Goal: Task Accomplishment & Management: Use online tool/utility

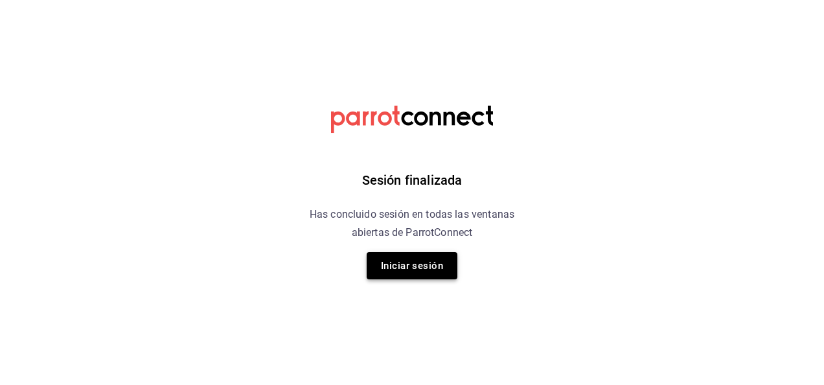
click at [404, 271] on button "Iniciar sesión" at bounding box center [412, 265] width 91 height 27
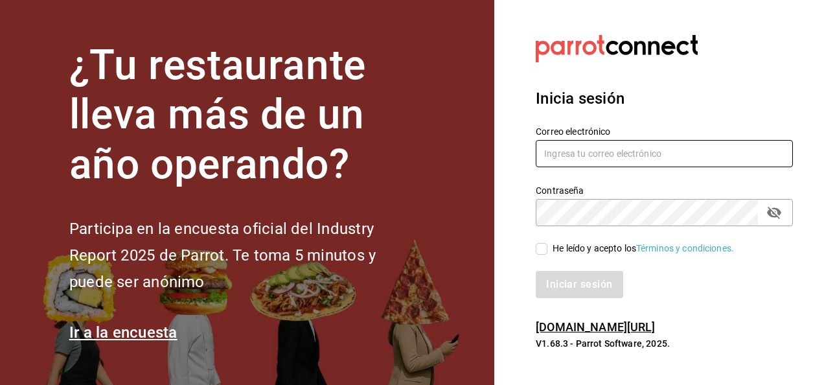
type input "multiuser@ceballos.com"
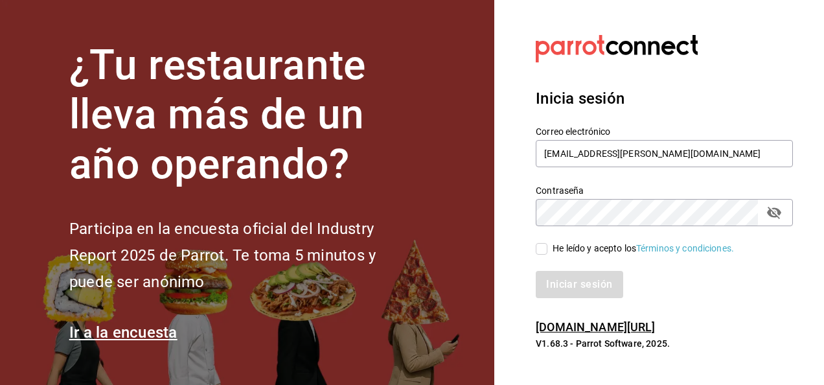
click at [454, 250] on input "He leído y acepto los Términos y condiciones." at bounding box center [542, 249] width 12 height 12
checkbox input "true"
click at [454, 293] on button "Iniciar sesión" at bounding box center [580, 284] width 88 height 27
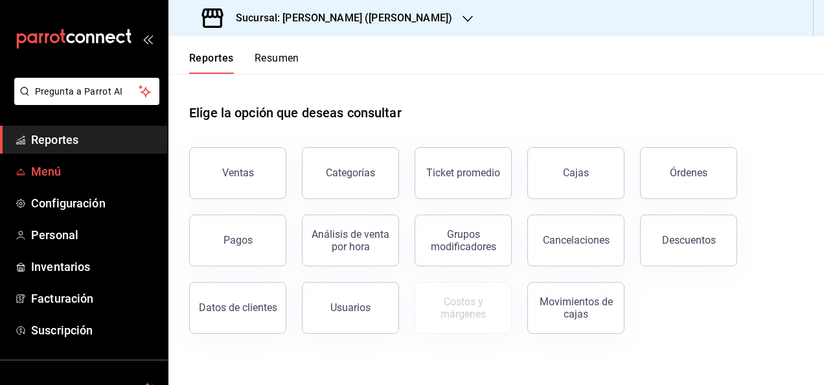
click at [40, 169] on span "Menú" at bounding box center [94, 171] width 126 height 17
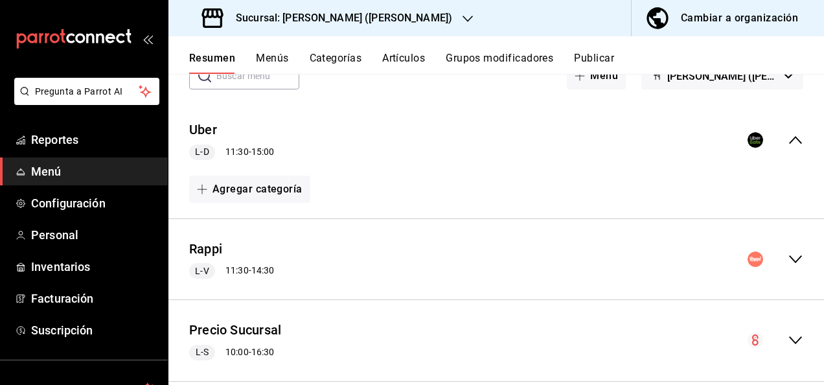
scroll to position [95, 0]
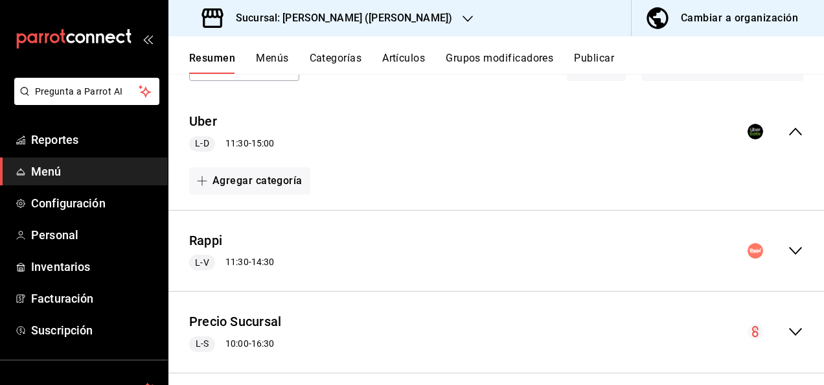
click at [788, 246] on icon "collapse-menu-row" at bounding box center [796, 251] width 16 height 16
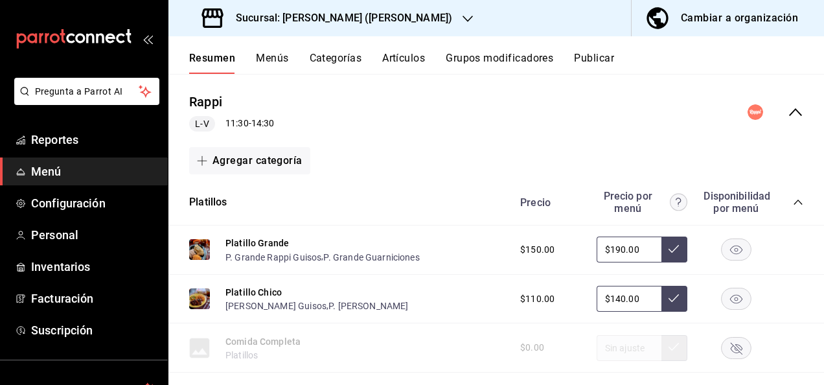
scroll to position [311, 0]
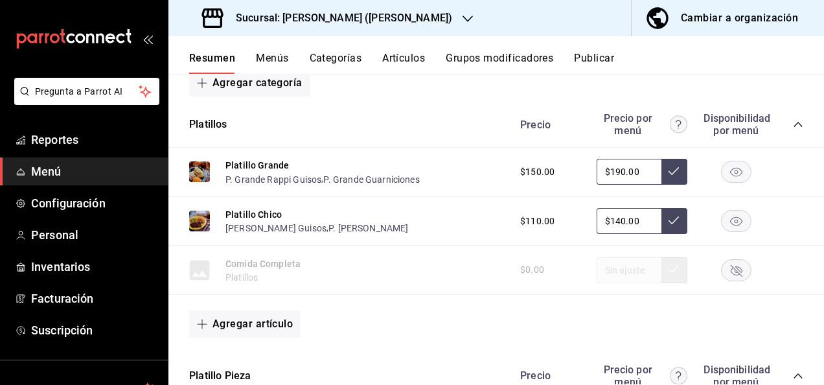
click at [793, 122] on icon "collapse-category-row" at bounding box center [798, 124] width 10 height 10
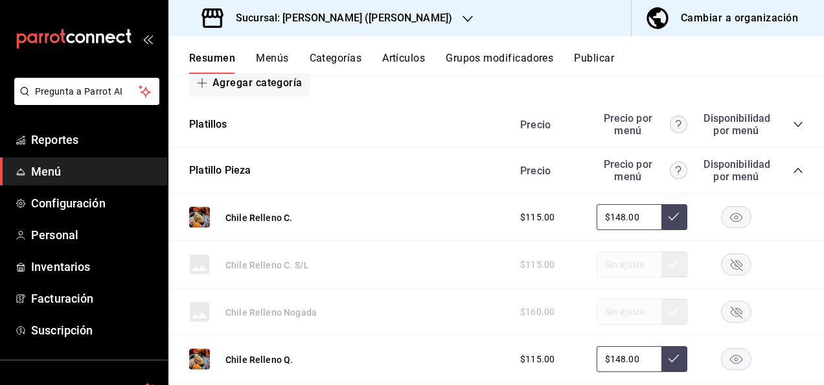
click at [793, 171] on icon "collapse-category-row" at bounding box center [797, 170] width 8 height 5
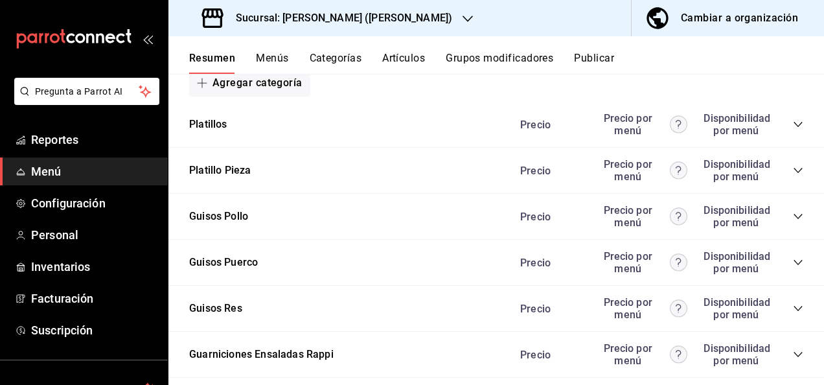
click at [793, 171] on icon "collapse-category-row" at bounding box center [798, 170] width 10 height 10
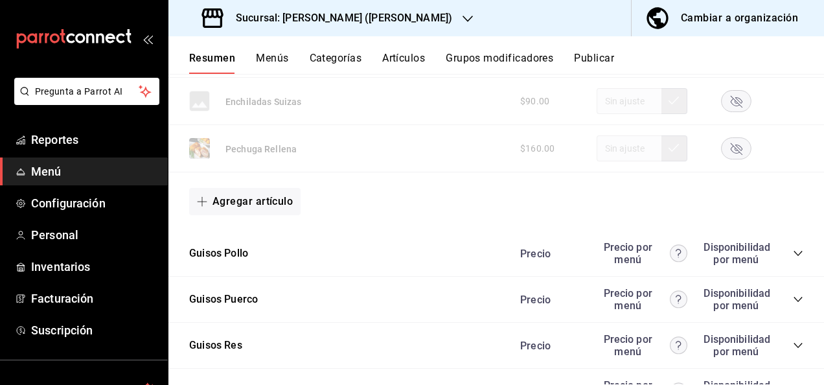
scroll to position [1312, 0]
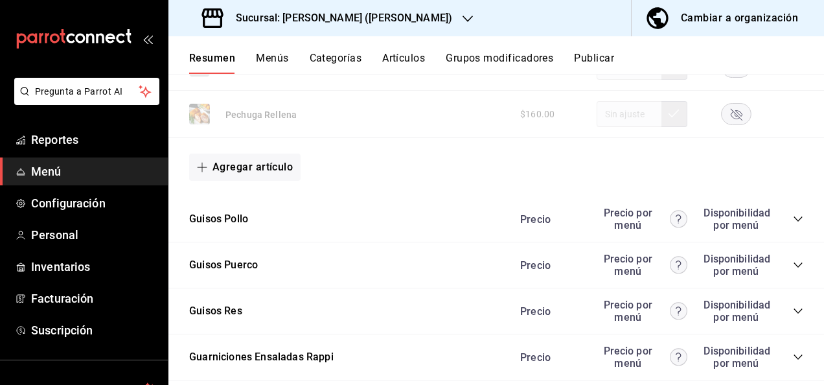
click at [793, 220] on icon "collapse-category-row" at bounding box center [798, 219] width 10 height 10
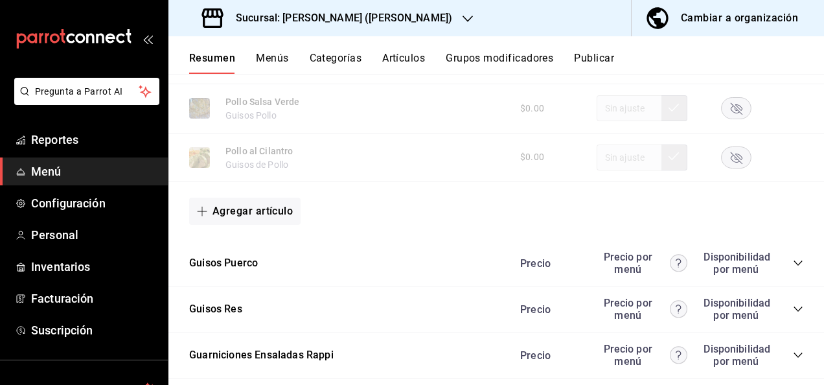
scroll to position [2150, 0]
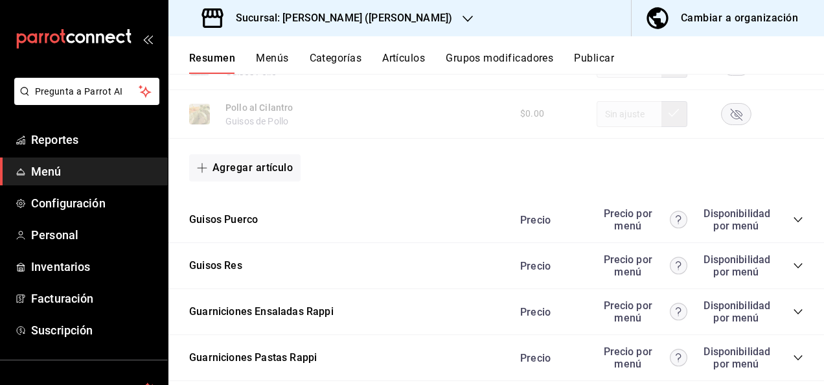
click at [793, 218] on icon "collapse-category-row" at bounding box center [798, 219] width 10 height 10
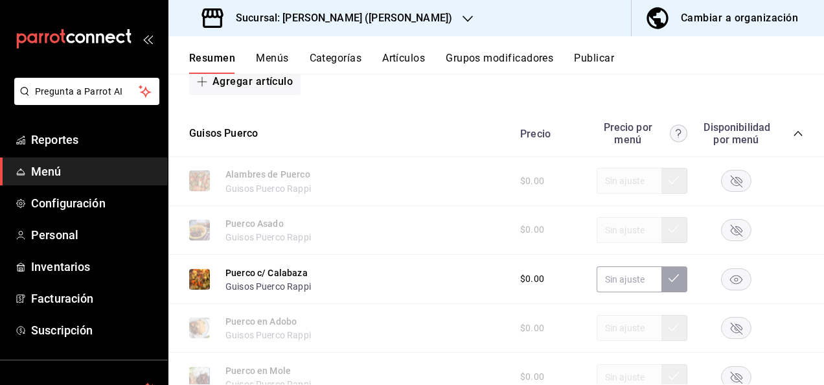
scroll to position [2280, 0]
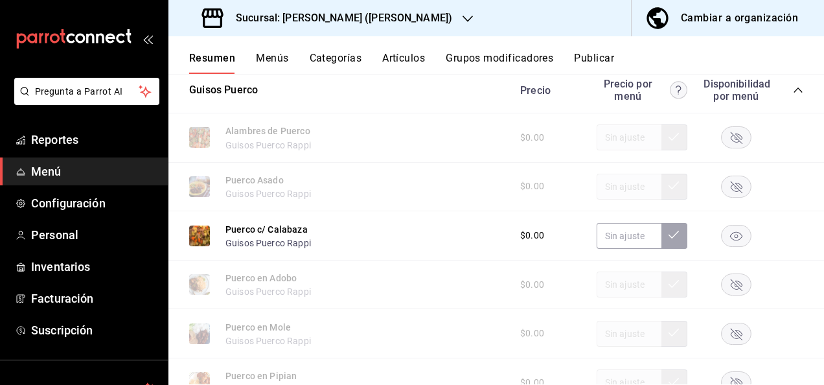
click at [729, 242] on rect "button" at bounding box center [736, 235] width 30 height 21
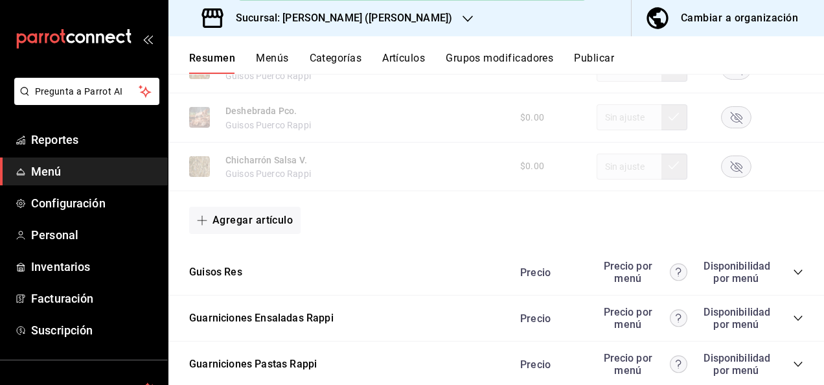
scroll to position [2840, 0]
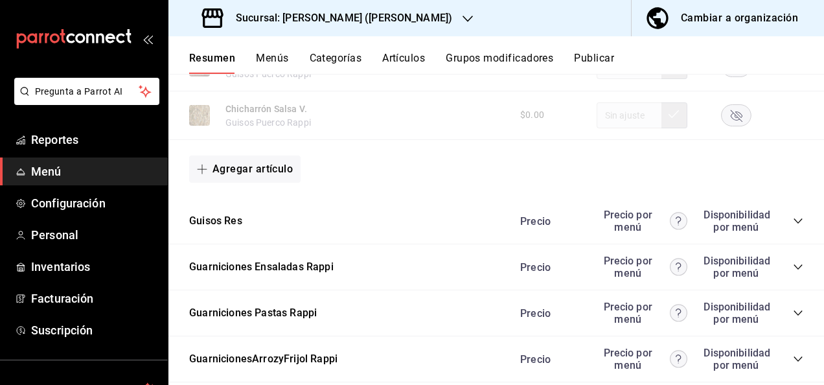
click at [793, 218] on icon "collapse-category-row" at bounding box center [798, 221] width 10 height 10
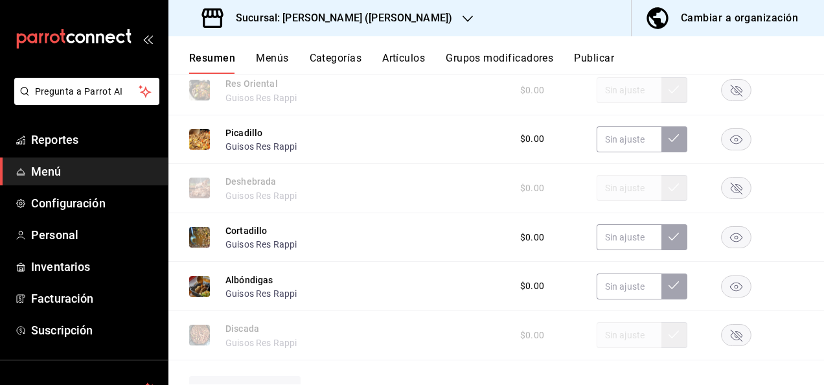
scroll to position [3489, 0]
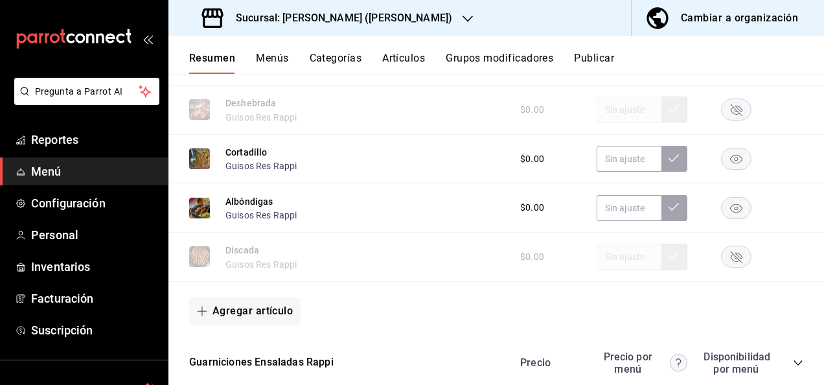
click at [727, 211] on rect "button" at bounding box center [736, 207] width 30 height 21
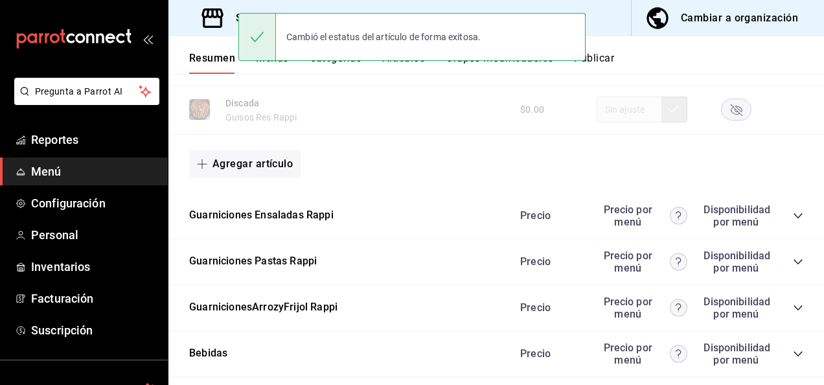
scroll to position [3722, 0]
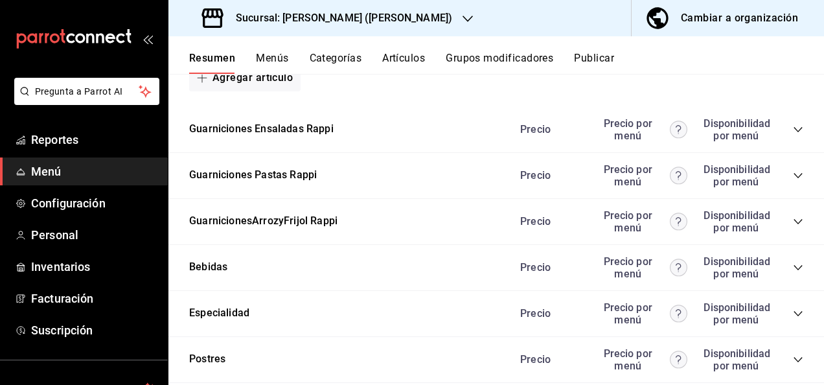
click at [793, 180] on icon "collapse-category-row" at bounding box center [798, 175] width 10 height 10
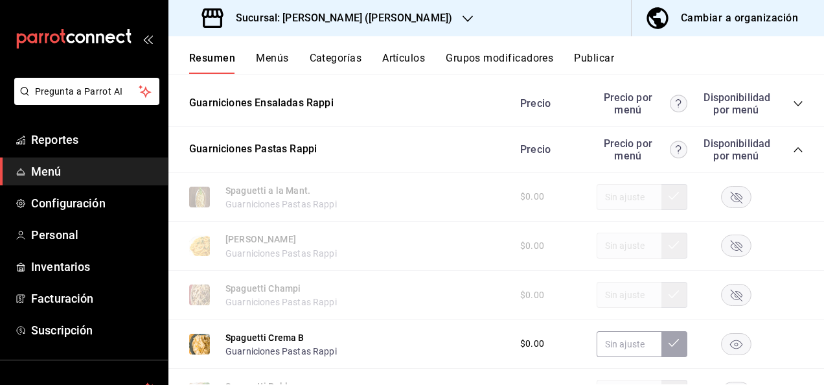
scroll to position [3843, 0]
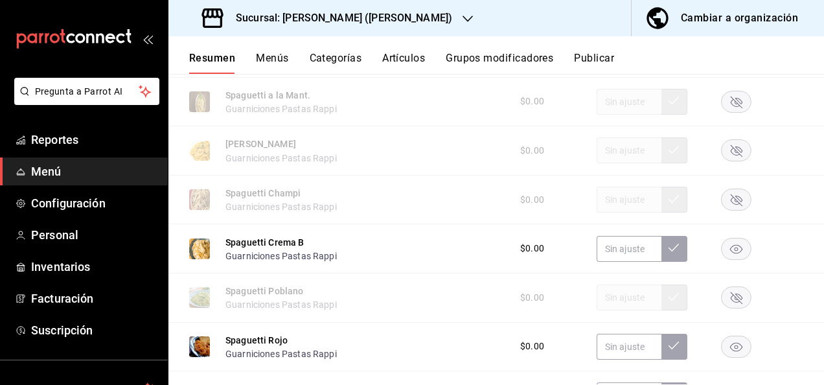
click at [727, 259] on rect "button" at bounding box center [736, 248] width 30 height 21
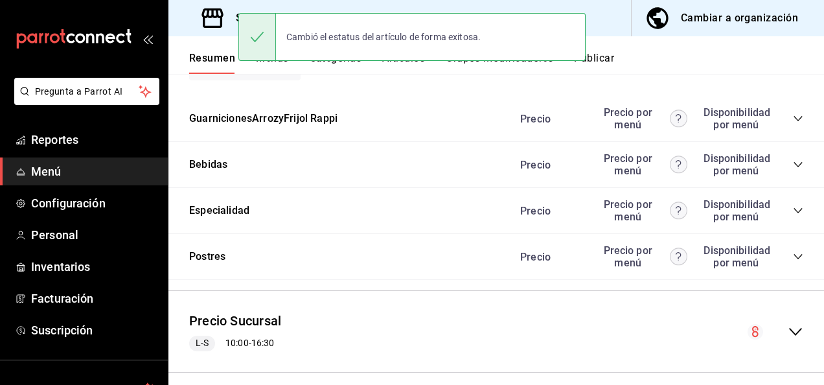
scroll to position [4296, 0]
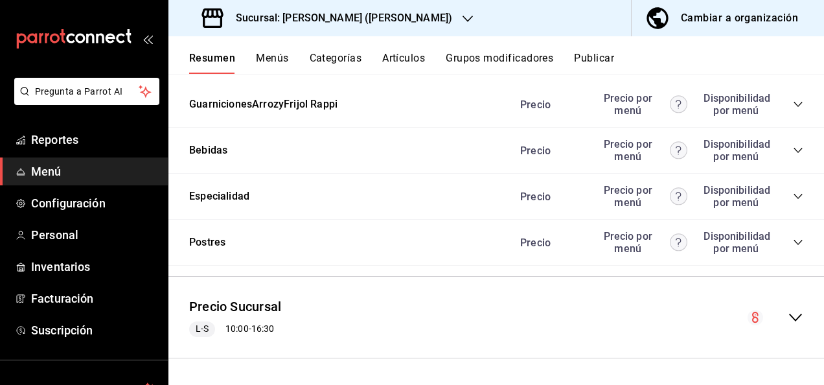
click at [606, 62] on button "Publicar" at bounding box center [594, 63] width 40 height 22
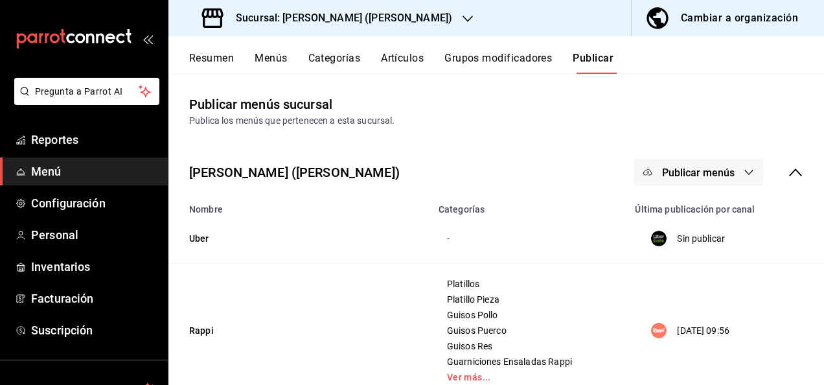
click at [718, 172] on span "Publicar menús" at bounding box center [698, 172] width 73 height 12
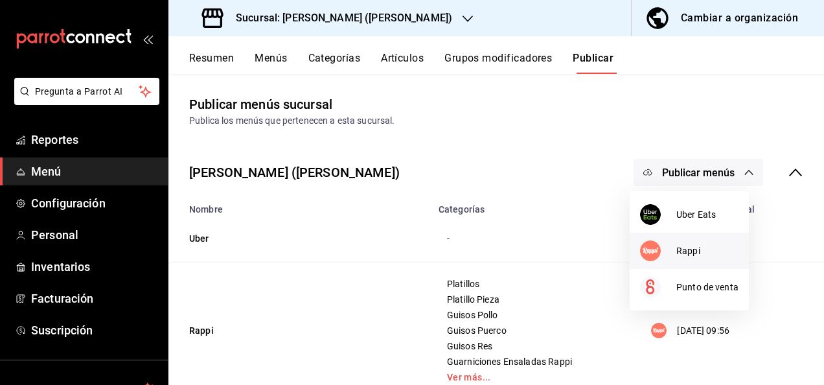
click at [686, 247] on span "Rappi" at bounding box center [707, 251] width 62 height 14
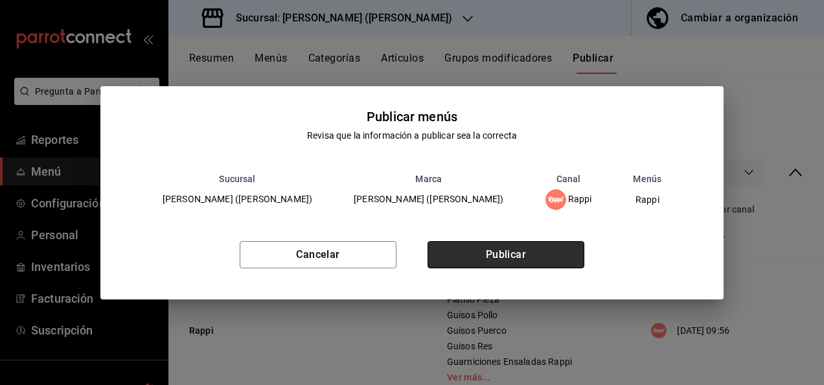
click at [515, 247] on button "Publicar" at bounding box center [505, 254] width 157 height 27
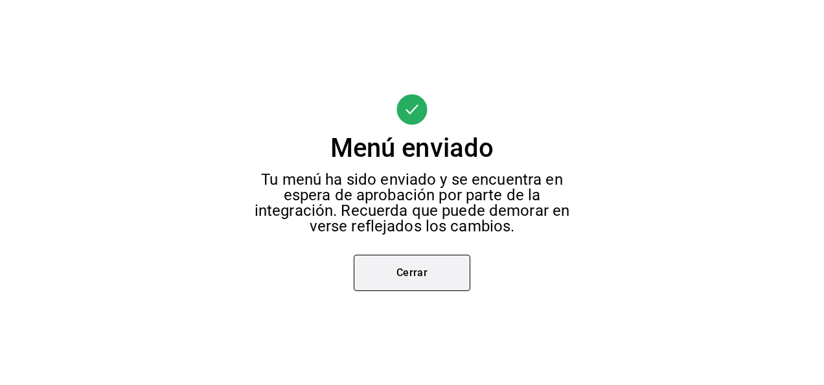
click at [406, 274] on button "Cerrar" at bounding box center [412, 273] width 117 height 36
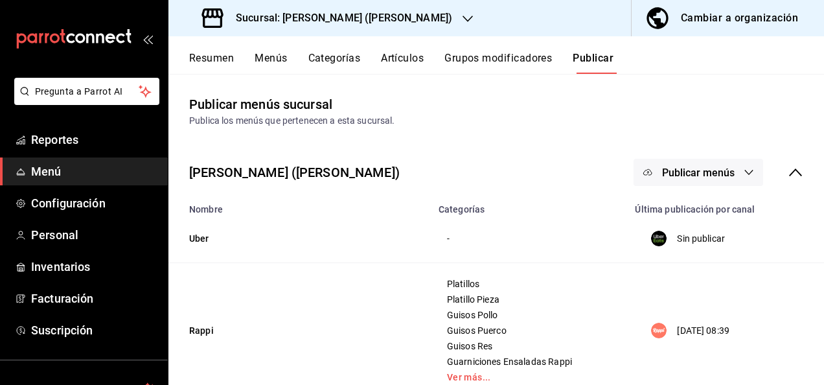
click at [352, 15] on h3 "Sucursal: [PERSON_NAME] ([PERSON_NAME])" at bounding box center [338, 18] width 227 height 16
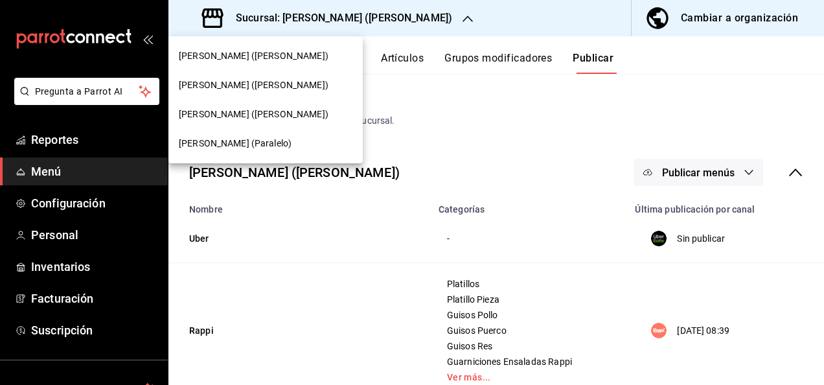
click at [258, 152] on div "[PERSON_NAME] (Paralelo)" at bounding box center [265, 143] width 194 height 29
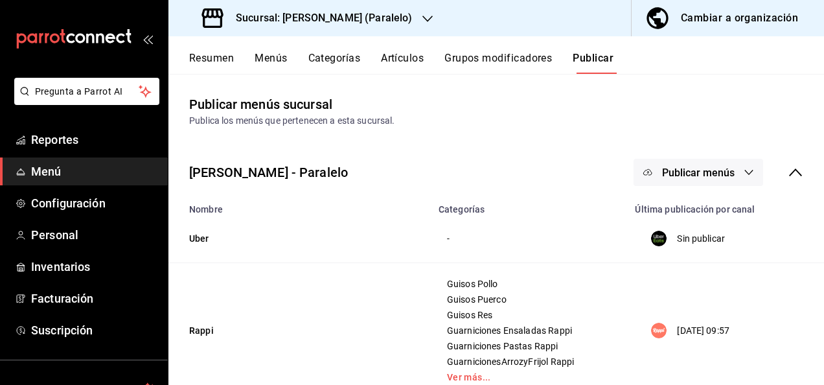
click at [214, 61] on button "Resumen" at bounding box center [211, 63] width 45 height 22
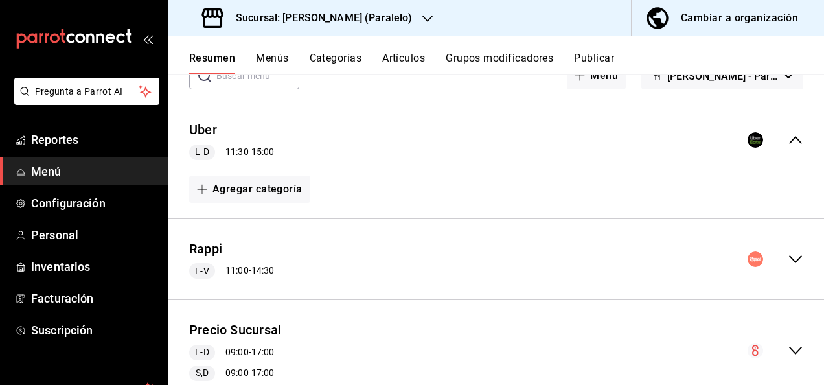
scroll to position [104, 0]
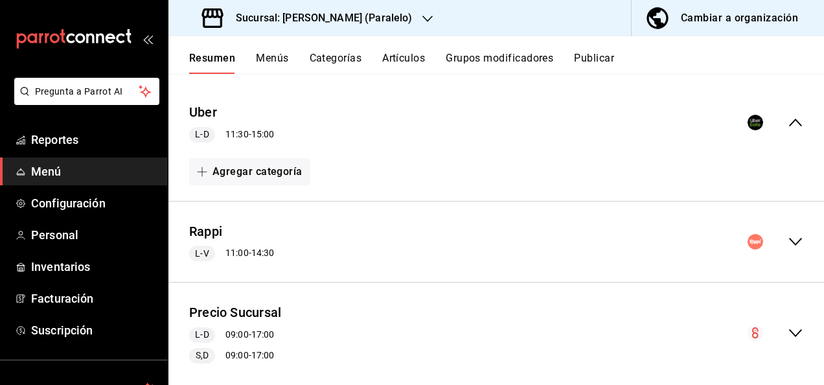
click at [788, 236] on icon "collapse-menu-row" at bounding box center [796, 242] width 16 height 16
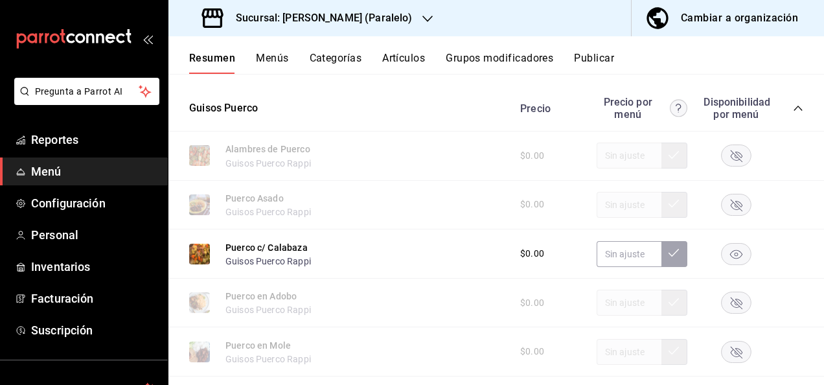
scroll to position [1183, 0]
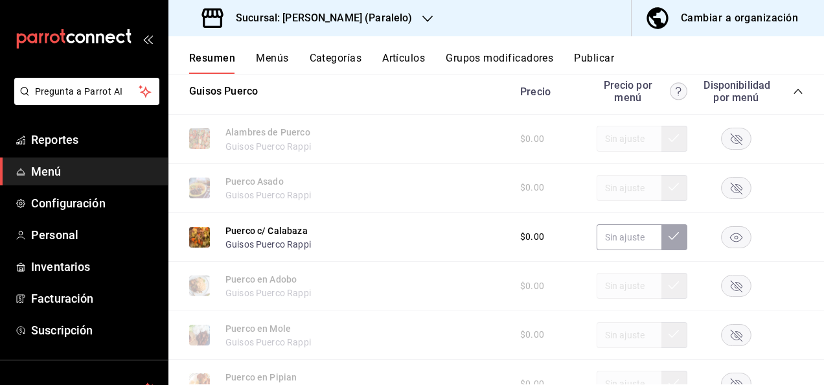
click at [728, 243] on rect "button" at bounding box center [736, 236] width 30 height 21
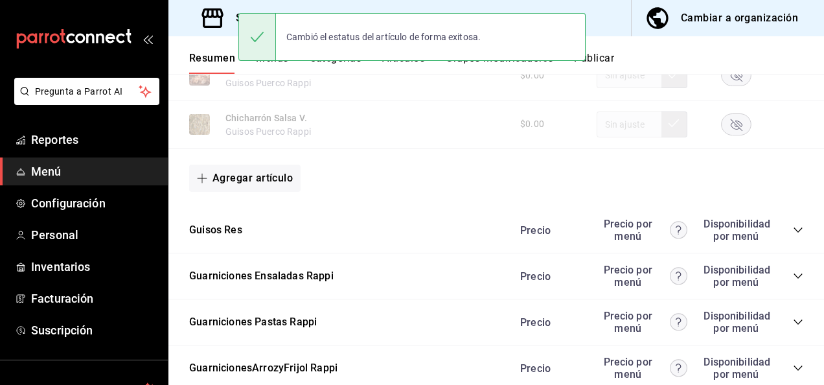
scroll to position [1762, 0]
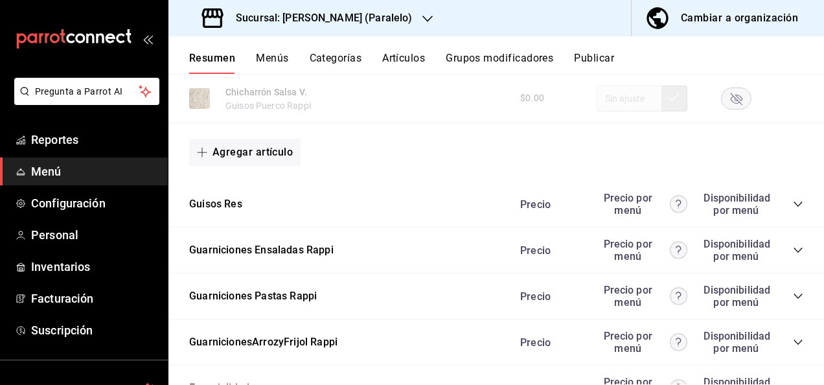
click at [793, 206] on icon "collapse-category-row" at bounding box center [798, 204] width 10 height 10
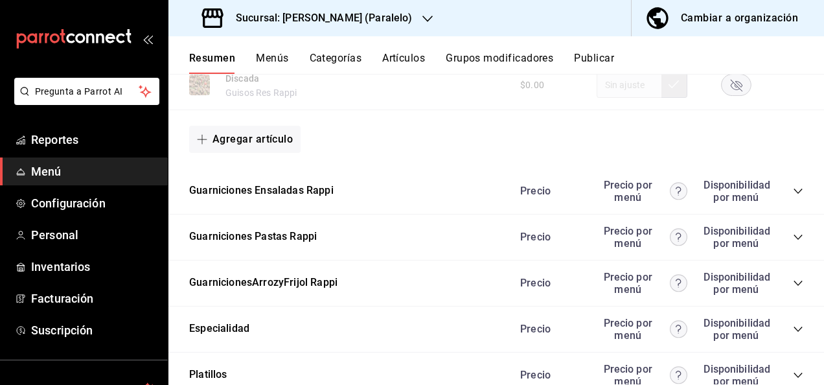
scroll to position [2574, 0]
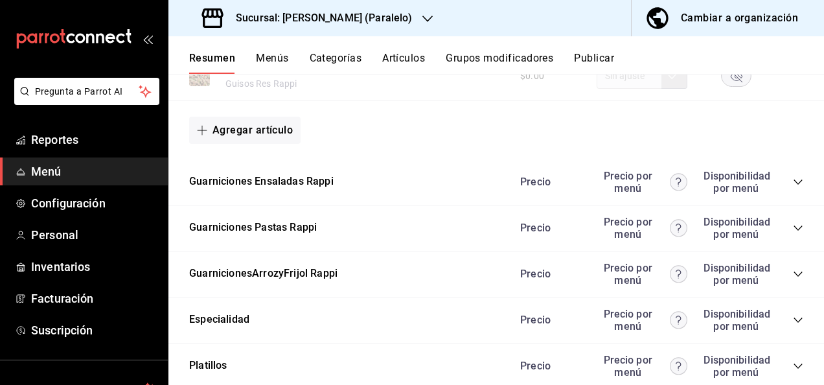
click at [793, 233] on icon "collapse-category-row" at bounding box center [798, 228] width 10 height 10
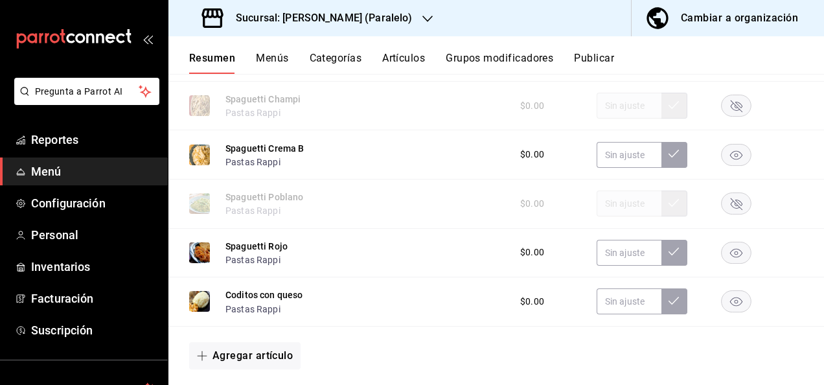
scroll to position [2859, 0]
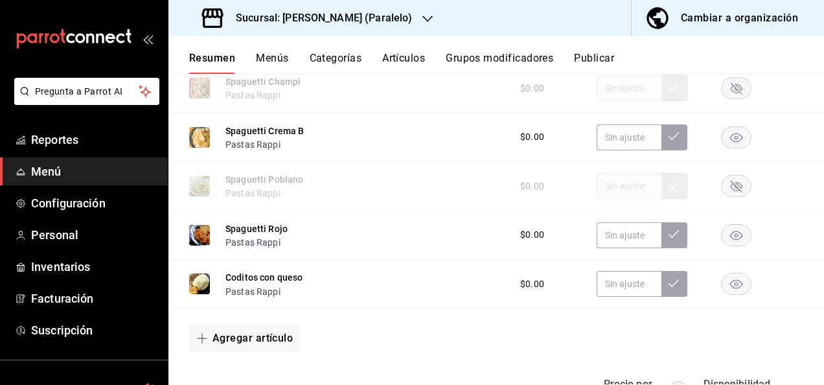
click at [723, 148] on rect "button" at bounding box center [736, 136] width 30 height 21
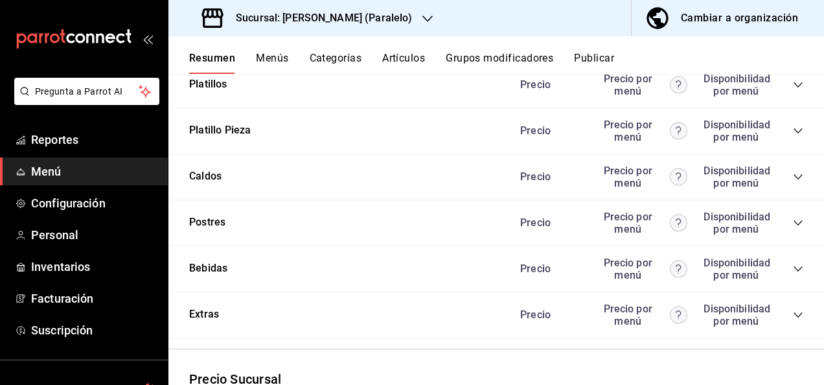
scroll to position [3282, 0]
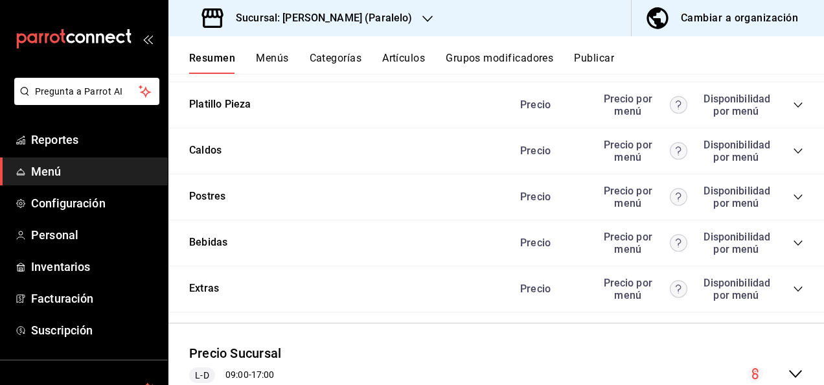
click at [605, 60] on button "Publicar" at bounding box center [594, 63] width 40 height 22
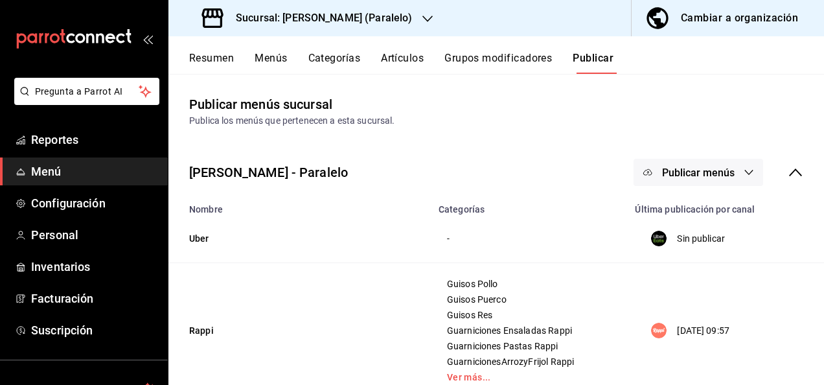
click at [700, 172] on span "Publicar menús" at bounding box center [698, 172] width 73 height 12
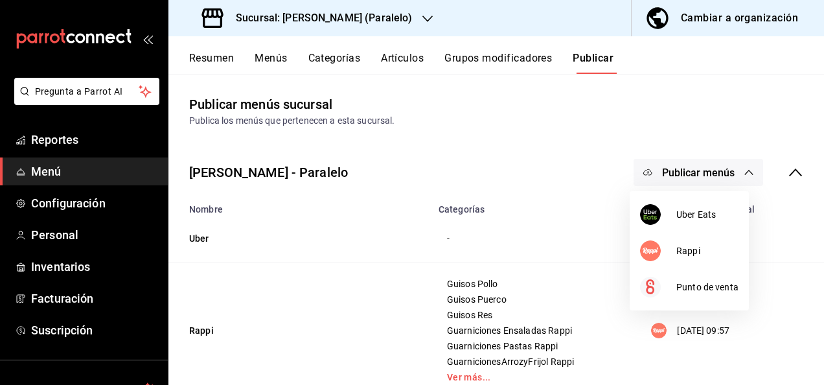
click at [538, 111] on div at bounding box center [412, 192] width 824 height 385
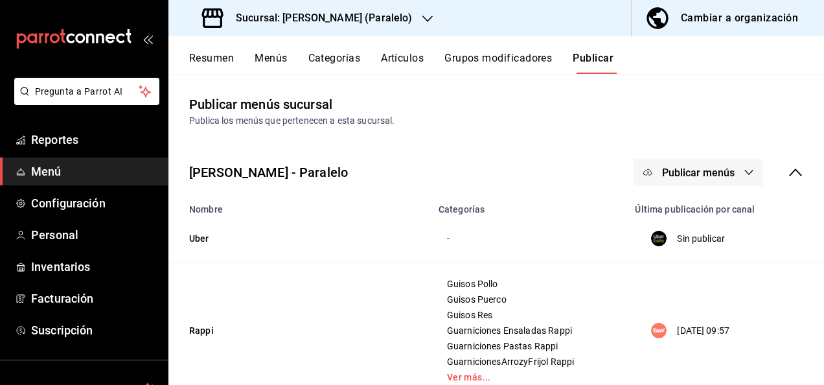
click at [231, 63] on button "Resumen" at bounding box center [211, 63] width 45 height 22
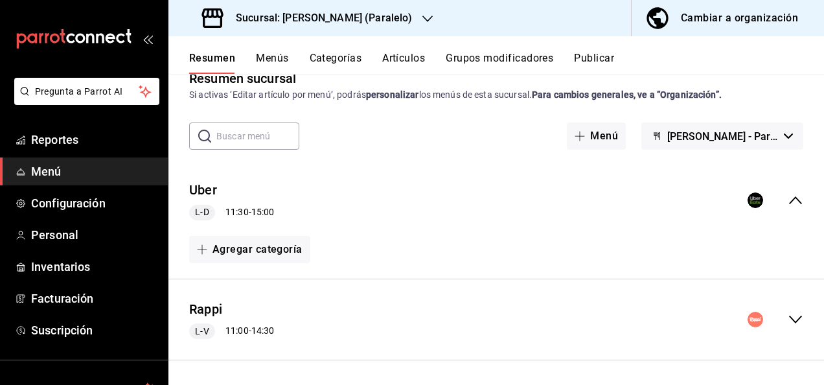
scroll to position [69, 0]
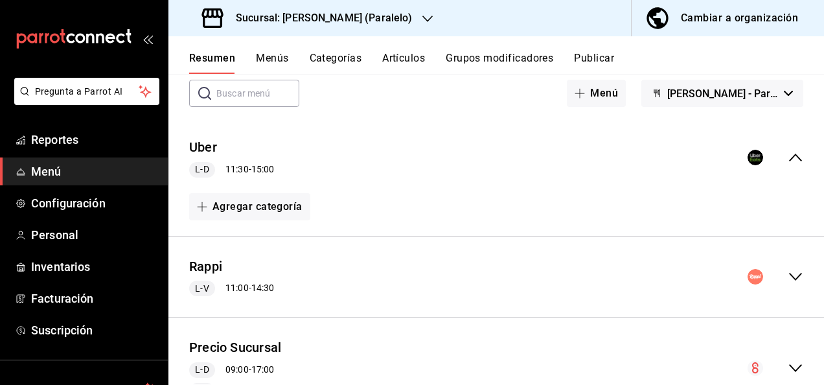
click at [788, 275] on icon "collapse-menu-row" at bounding box center [796, 277] width 16 height 16
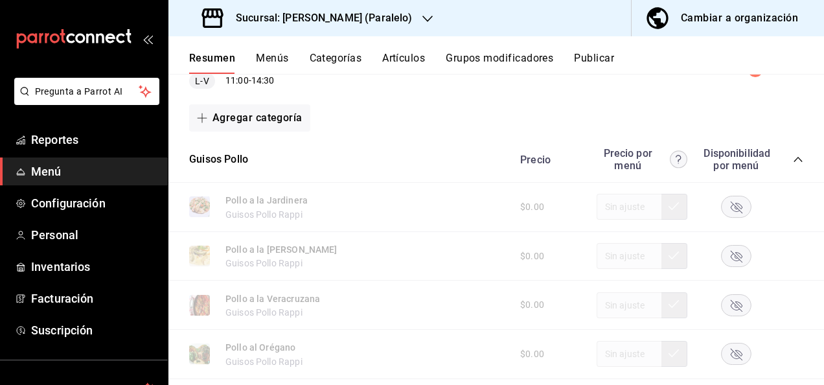
scroll to position [328, 0]
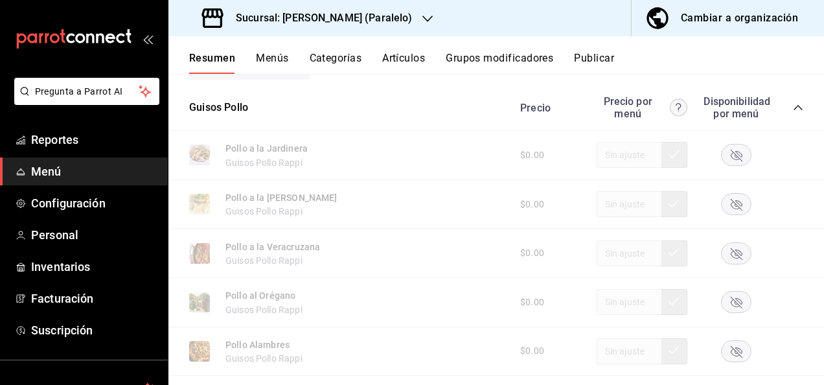
click at [793, 104] on icon "collapse-category-row" at bounding box center [798, 107] width 10 height 10
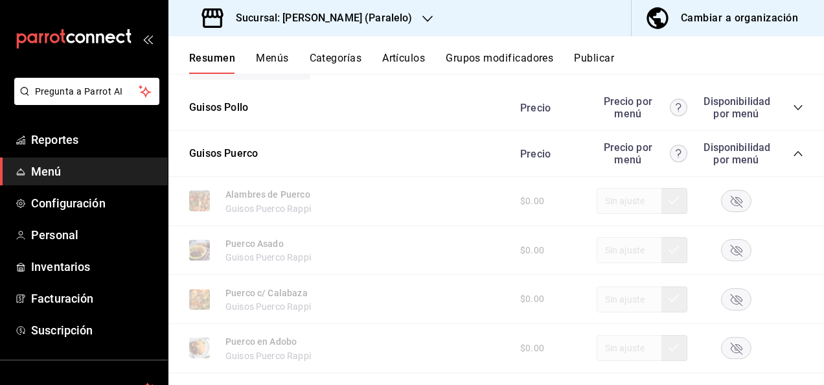
click at [793, 150] on icon "collapse-category-row" at bounding box center [798, 153] width 10 height 10
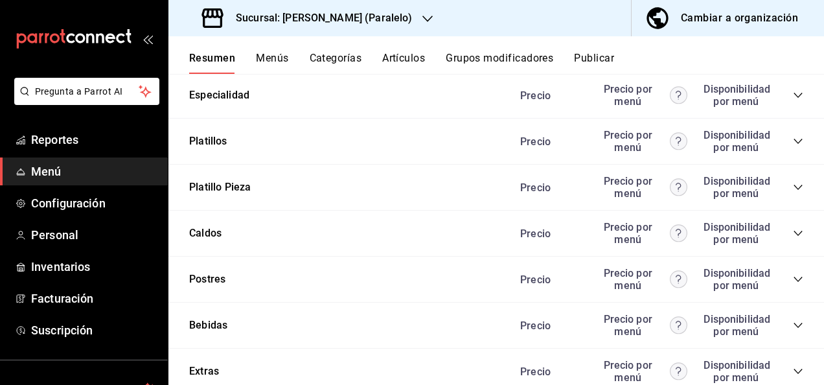
scroll to position [622, 0]
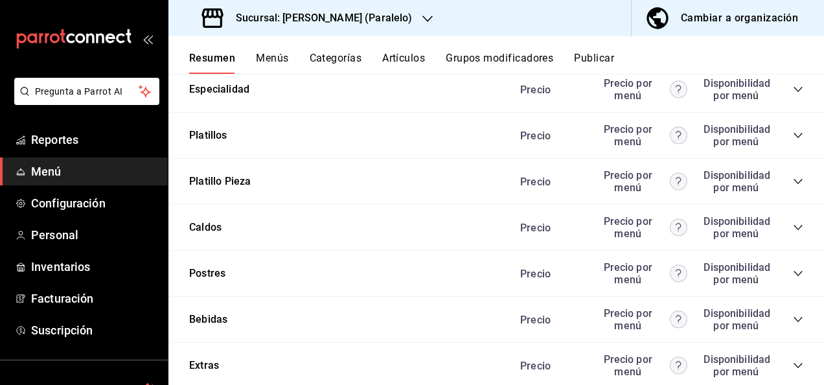
click at [793, 183] on icon "collapse-category-row" at bounding box center [798, 181] width 10 height 10
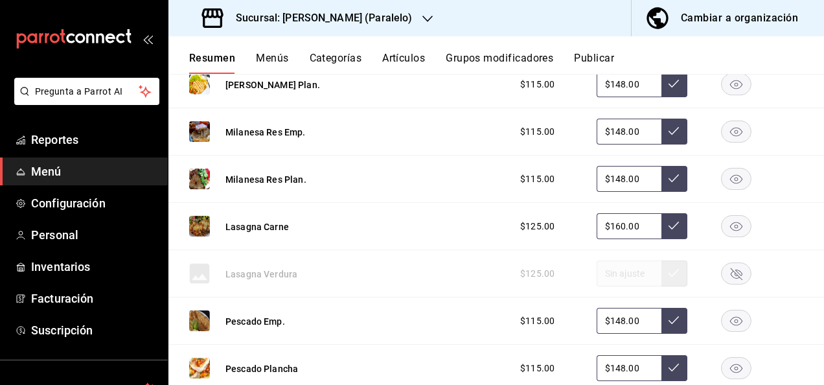
scroll to position [1200, 0]
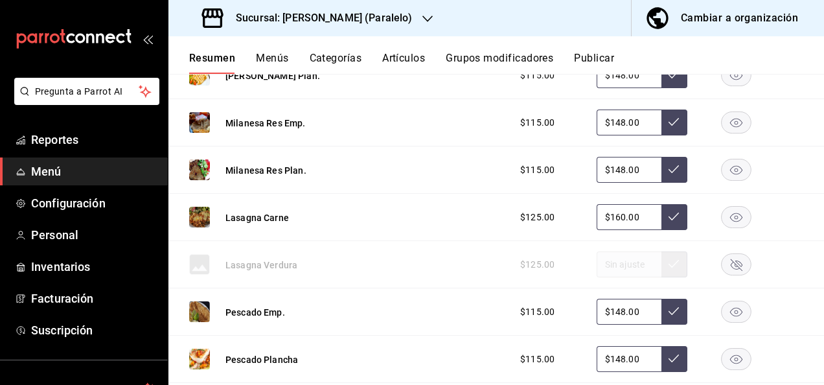
click at [725, 219] on rect "button" at bounding box center [736, 217] width 30 height 21
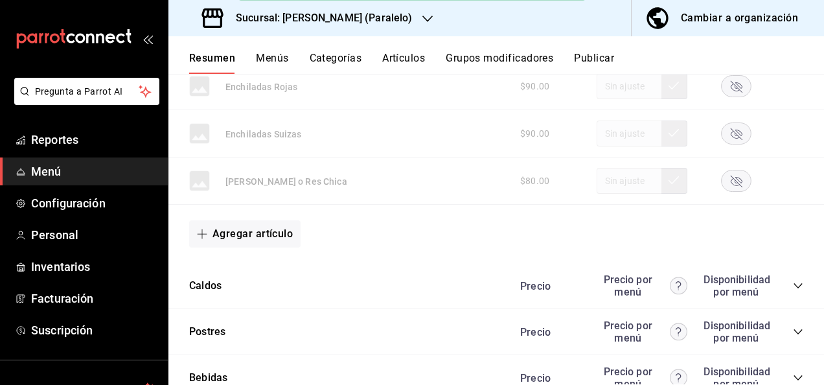
scroll to position [1623, 0]
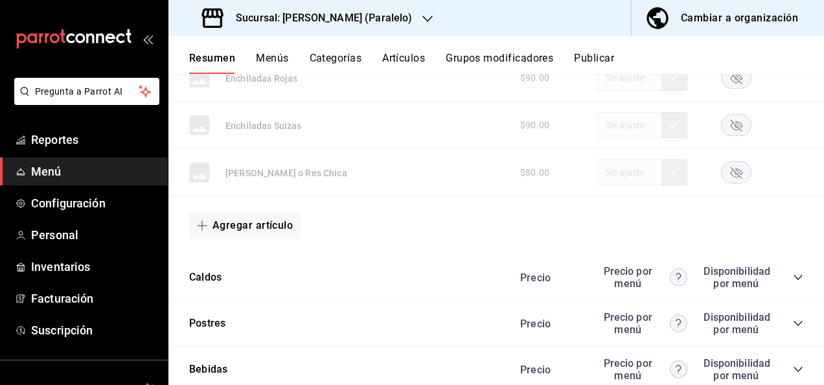
click at [602, 58] on button "Publicar" at bounding box center [594, 63] width 40 height 22
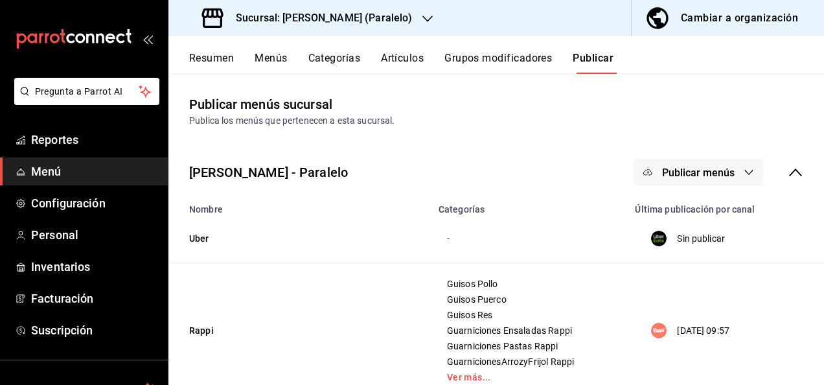
click at [721, 183] on button "Publicar menús" at bounding box center [698, 172] width 130 height 27
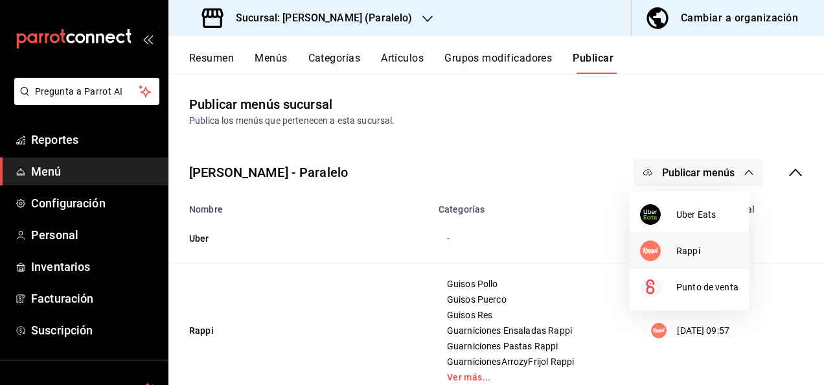
click at [692, 247] on span "Rappi" at bounding box center [707, 251] width 62 height 14
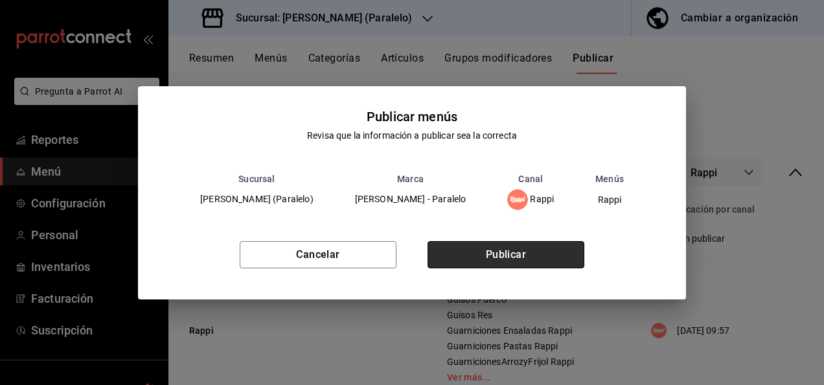
click at [525, 250] on button "Publicar" at bounding box center [505, 254] width 157 height 27
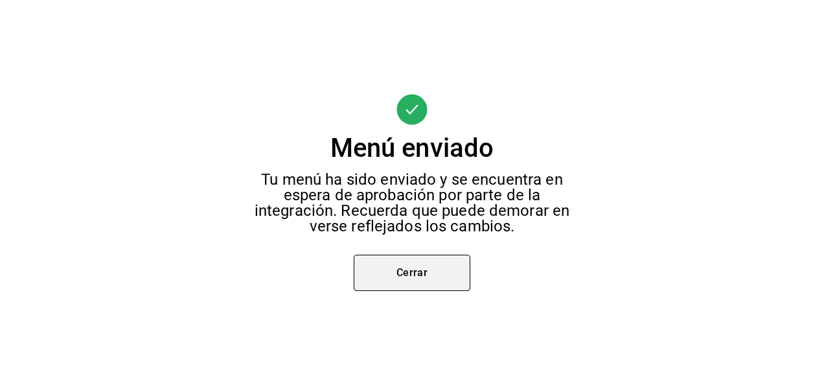
click at [407, 270] on button "Cerrar" at bounding box center [412, 273] width 117 height 36
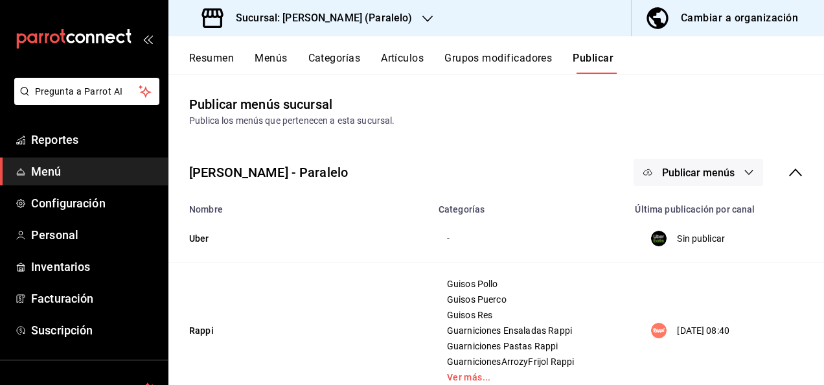
click at [289, 18] on h3 "Sucursal: [PERSON_NAME] (Paralelo)" at bounding box center [318, 18] width 187 height 16
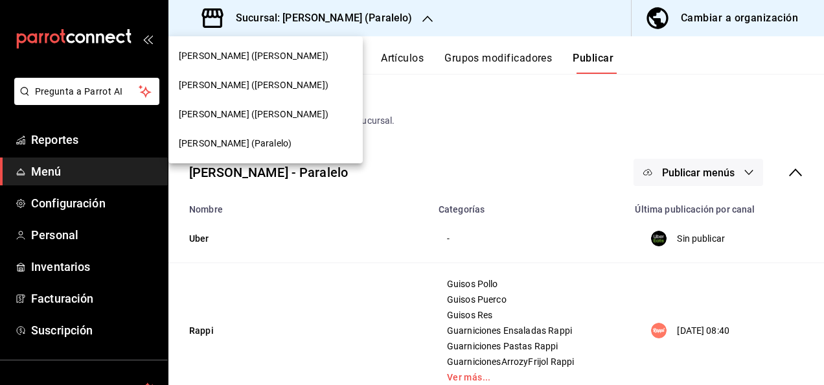
click at [233, 115] on span "[PERSON_NAME] ([PERSON_NAME])" at bounding box center [254, 115] width 150 height 14
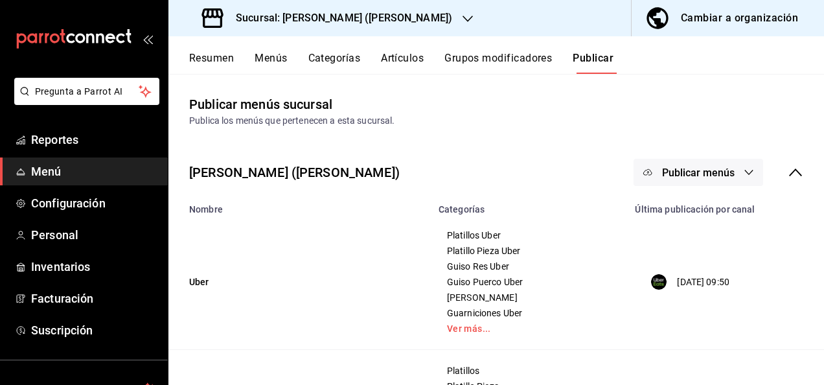
click at [40, 170] on span "Menú" at bounding box center [94, 171] width 126 height 17
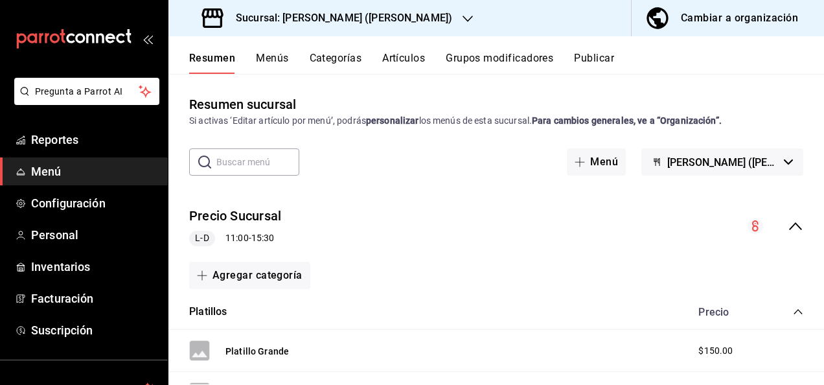
click at [788, 229] on icon "collapse-menu-row" at bounding box center [796, 226] width 16 height 16
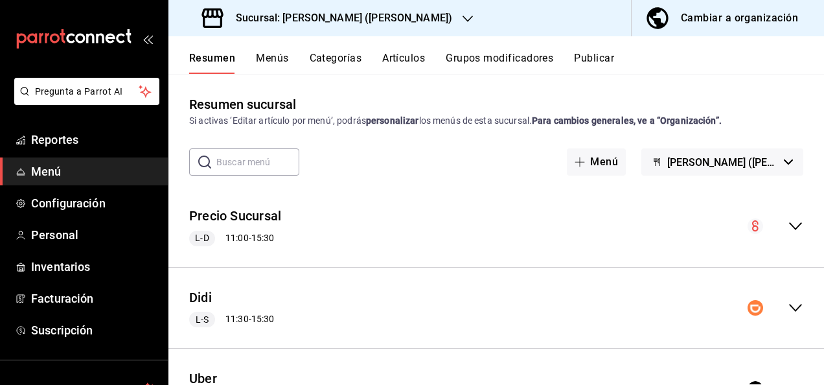
click at [788, 223] on icon "collapse-menu-row" at bounding box center [796, 226] width 16 height 16
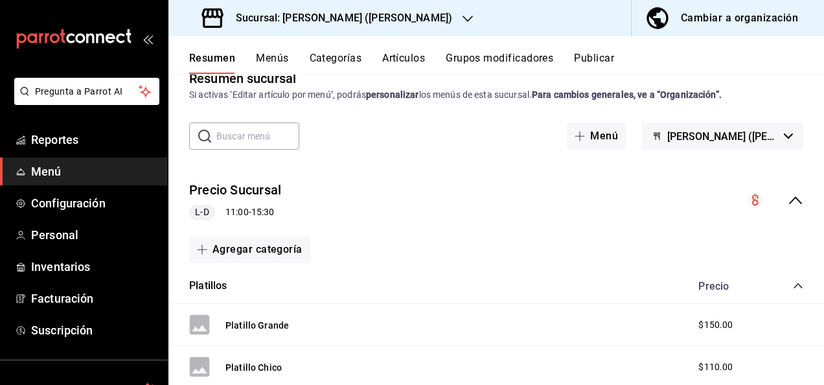
scroll to position [52, 0]
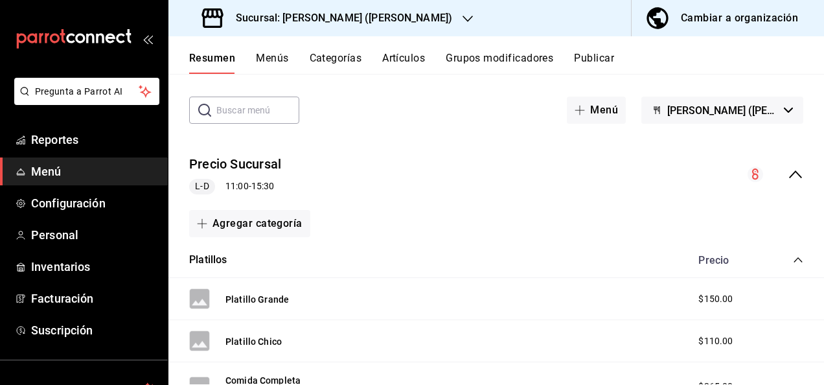
click at [788, 174] on icon "collapse-menu-row" at bounding box center [796, 174] width 16 height 16
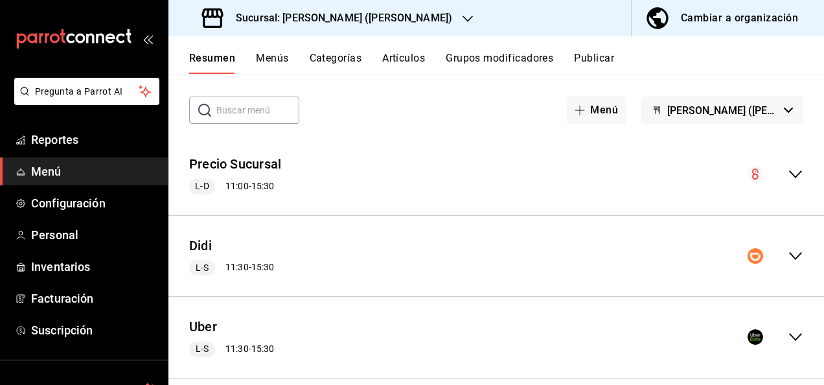
click at [788, 255] on icon "collapse-menu-row" at bounding box center [796, 256] width 16 height 16
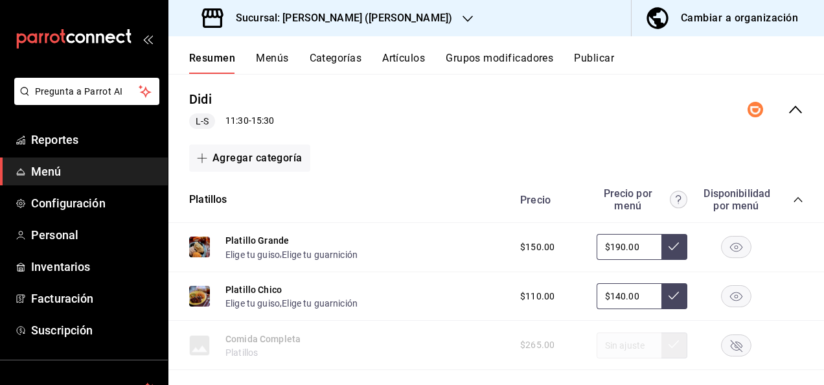
scroll to position [224, 0]
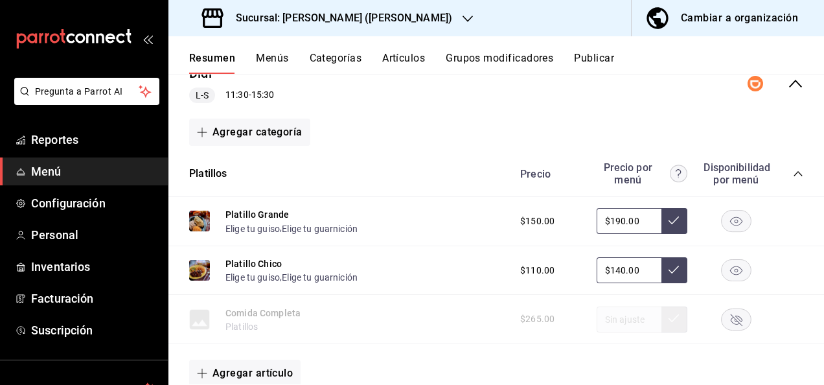
click at [793, 173] on icon "collapse-category-row" at bounding box center [798, 173] width 10 height 10
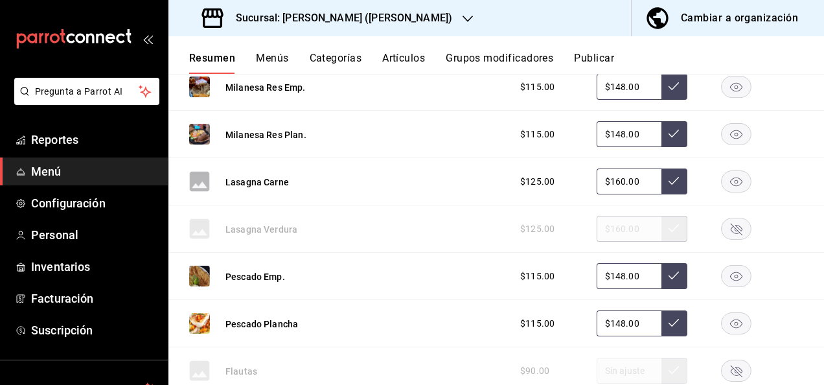
scroll to position [863, 0]
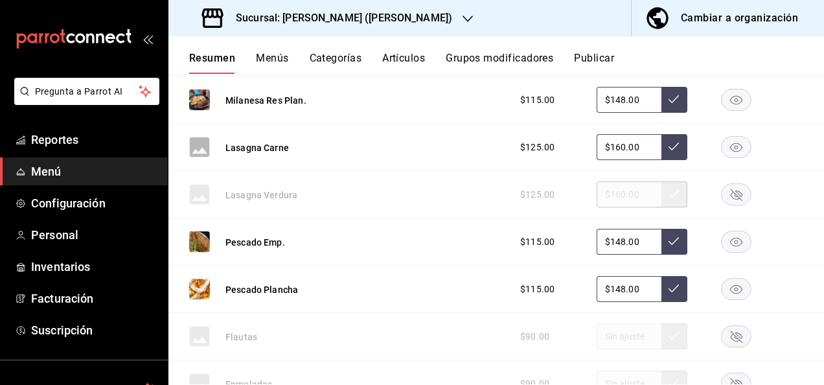
click at [730, 146] on icon "button" at bounding box center [736, 147] width 12 height 9
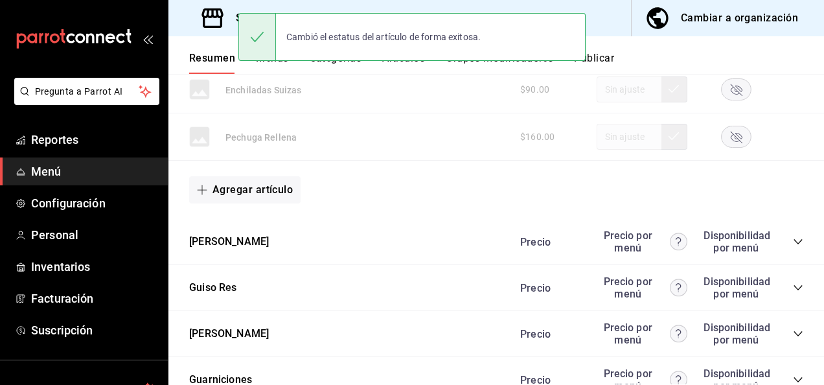
scroll to position [1321, 0]
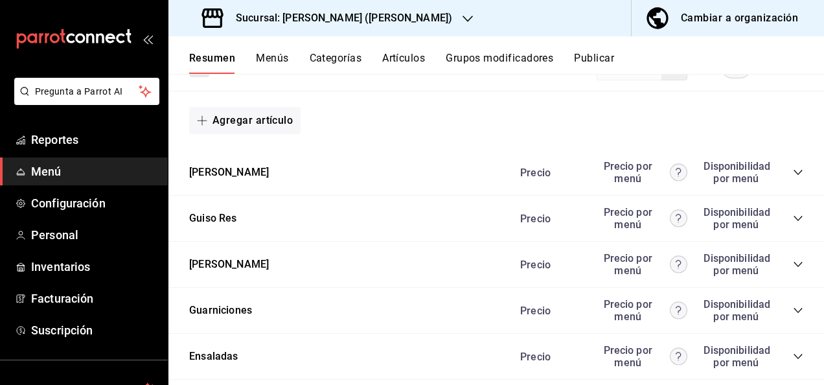
click at [793, 167] on icon "collapse-category-row" at bounding box center [798, 172] width 10 height 10
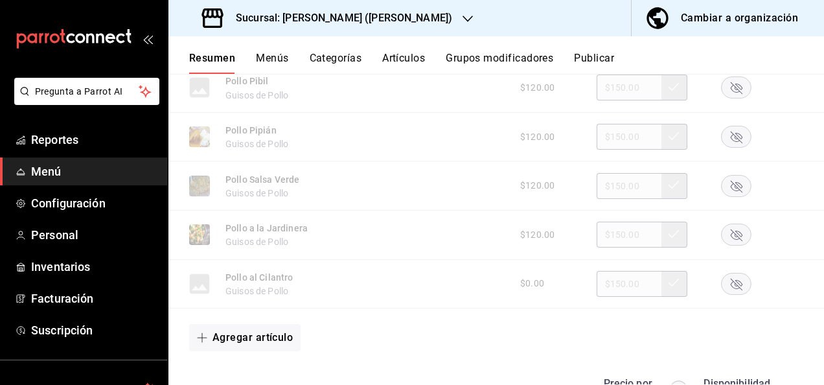
scroll to position [2012, 0]
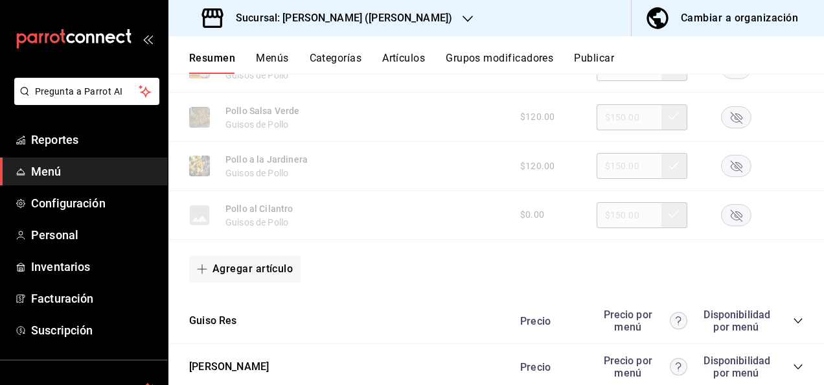
click at [793, 319] on icon "collapse-category-row" at bounding box center [798, 320] width 10 height 10
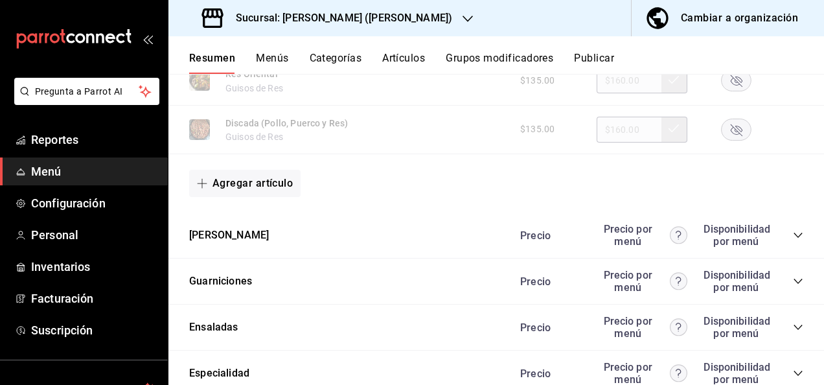
scroll to position [2806, 0]
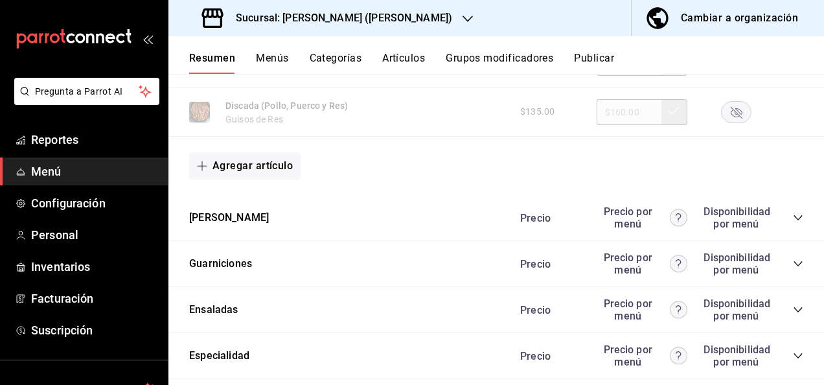
click at [793, 217] on icon "collapse-category-row" at bounding box center [798, 217] width 10 height 10
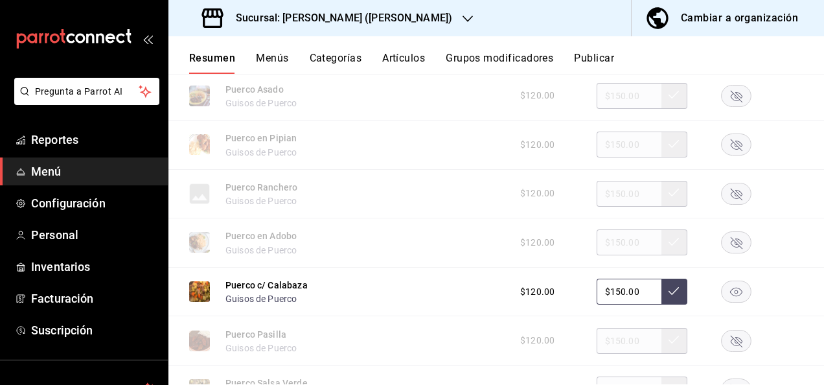
scroll to position [3143, 0]
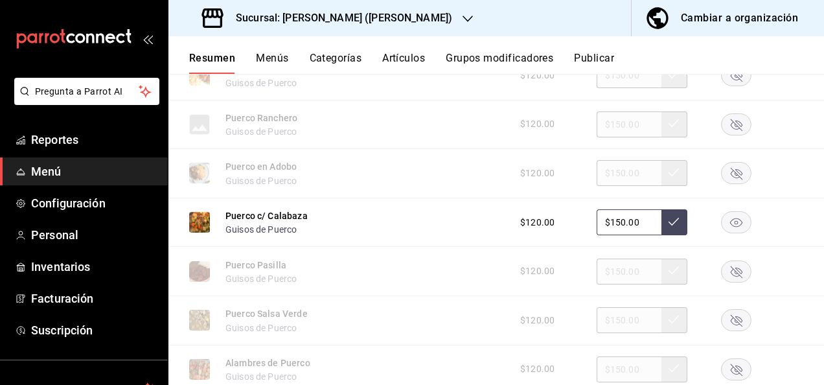
click at [729, 233] on rect "button" at bounding box center [736, 222] width 30 height 21
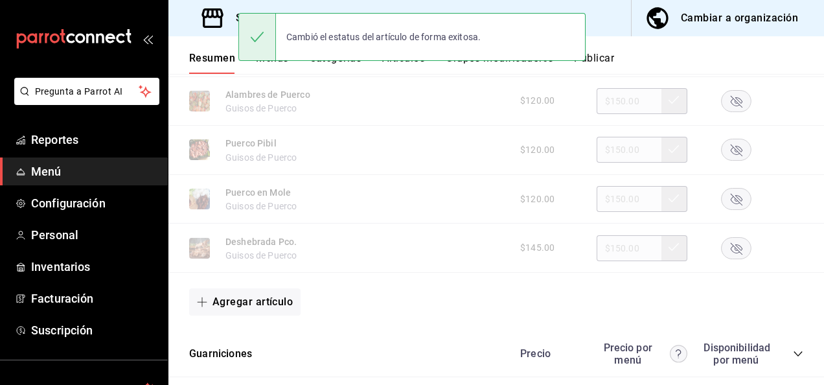
scroll to position [3497, 0]
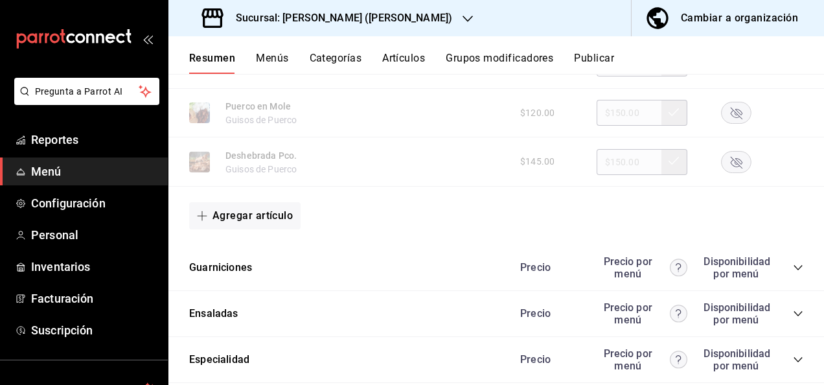
click at [793, 273] on icon "collapse-category-row" at bounding box center [798, 267] width 10 height 10
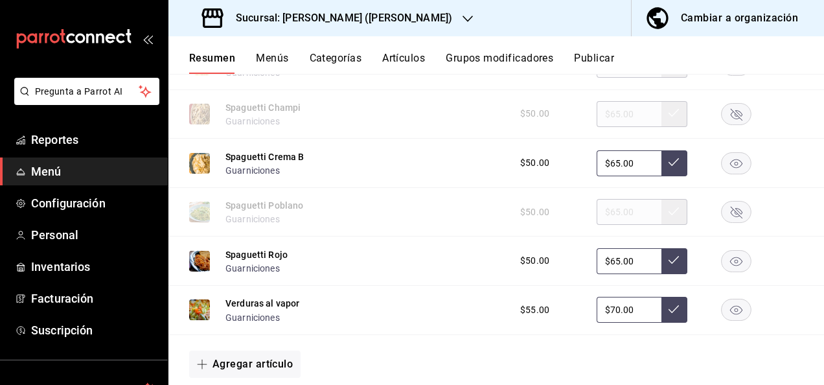
scroll to position [4378, 0]
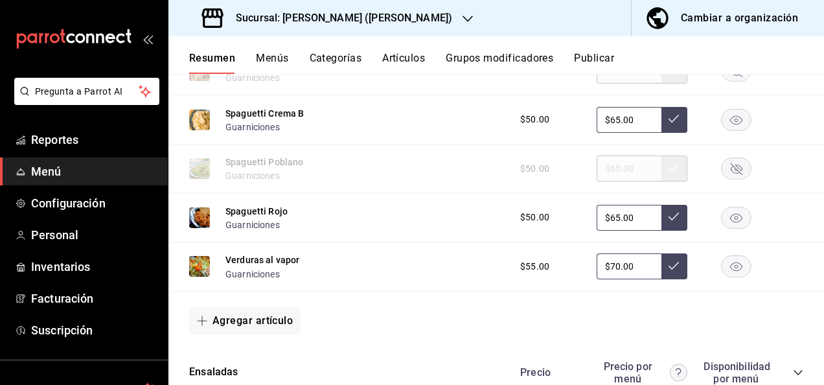
click at [728, 126] on rect "button" at bounding box center [736, 119] width 30 height 21
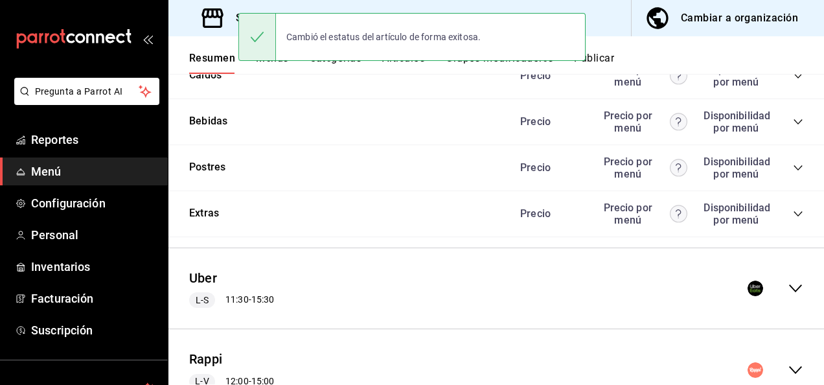
scroll to position [4829, 0]
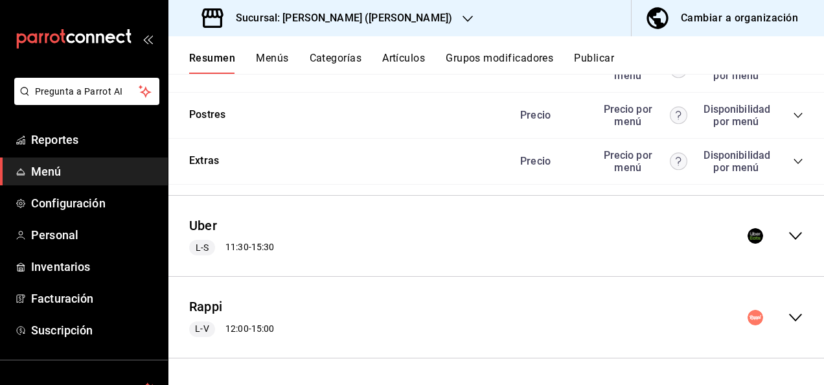
click at [789, 238] on icon "collapse-menu-row" at bounding box center [795, 236] width 13 height 8
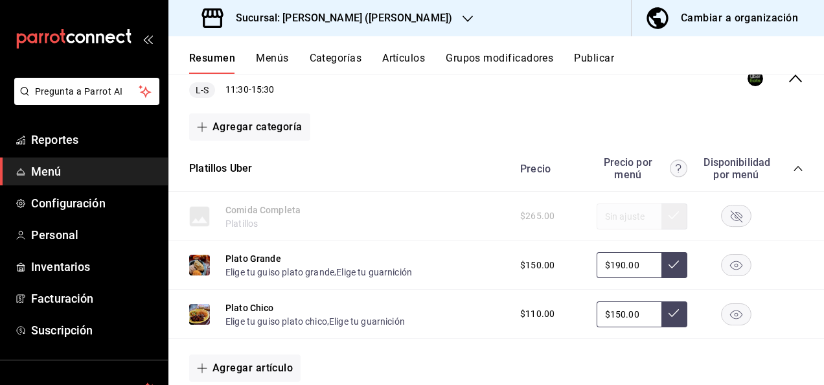
scroll to position [4993, 0]
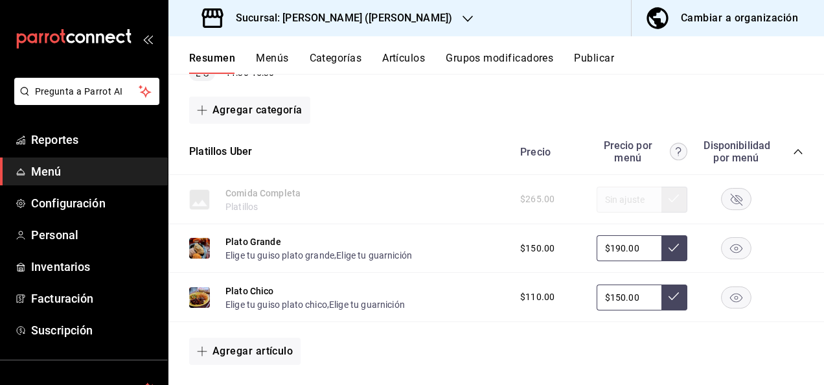
click at [793, 154] on icon "collapse-category-row" at bounding box center [797, 151] width 8 height 5
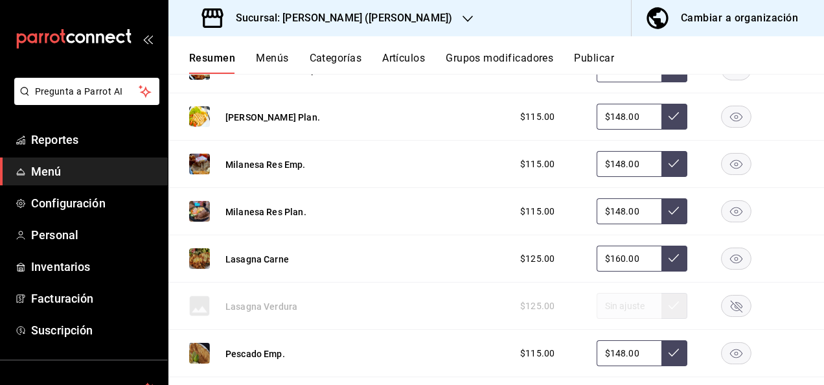
scroll to position [5649, 0]
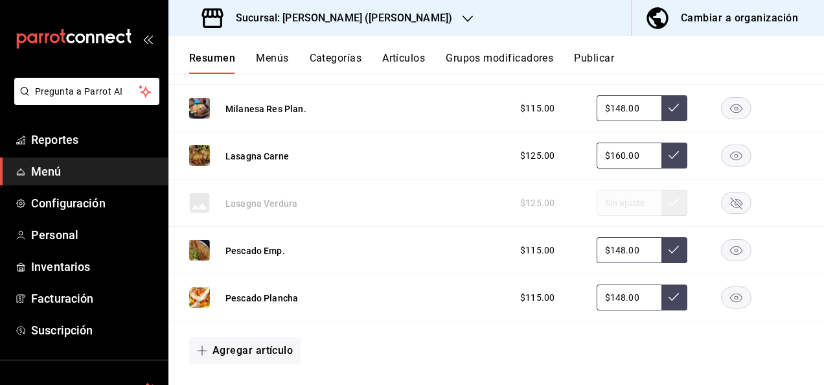
click at [727, 159] on rect "button" at bounding box center [736, 155] width 30 height 21
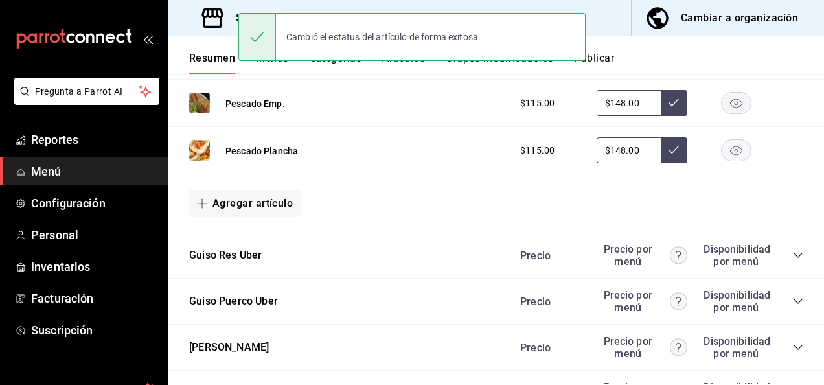
scroll to position [5900, 0]
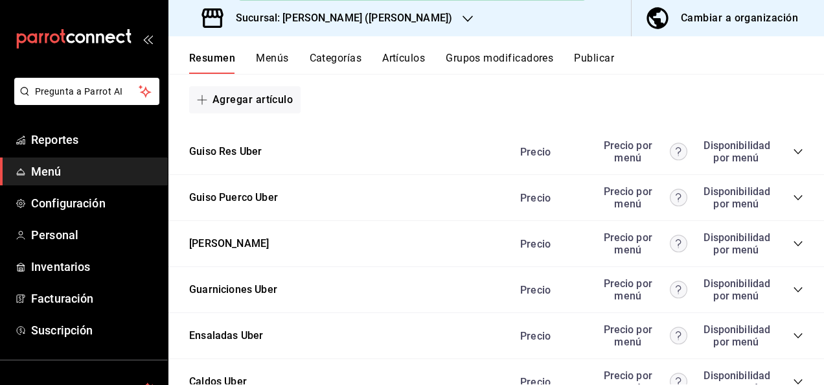
click at [793, 154] on icon "collapse-category-row" at bounding box center [797, 151] width 8 height 5
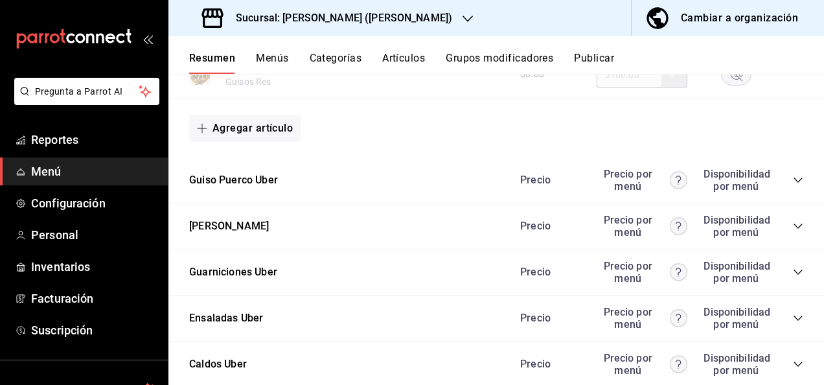
scroll to position [6625, 0]
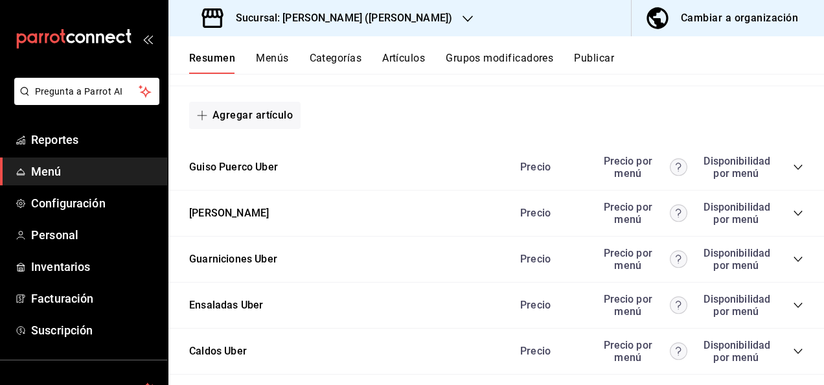
click at [793, 172] on icon "collapse-category-row" at bounding box center [798, 167] width 10 height 10
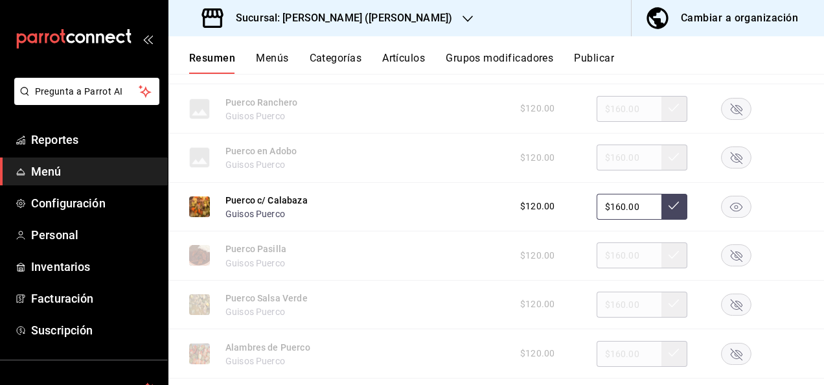
scroll to position [6979, 0]
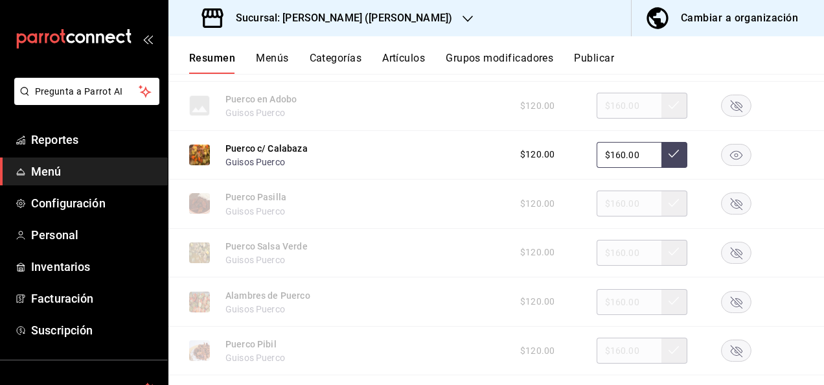
click at [721, 162] on rect "button" at bounding box center [736, 154] width 30 height 21
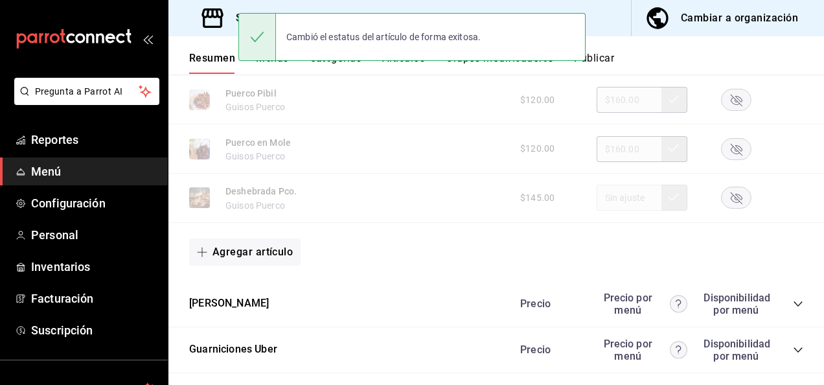
scroll to position [7351, 0]
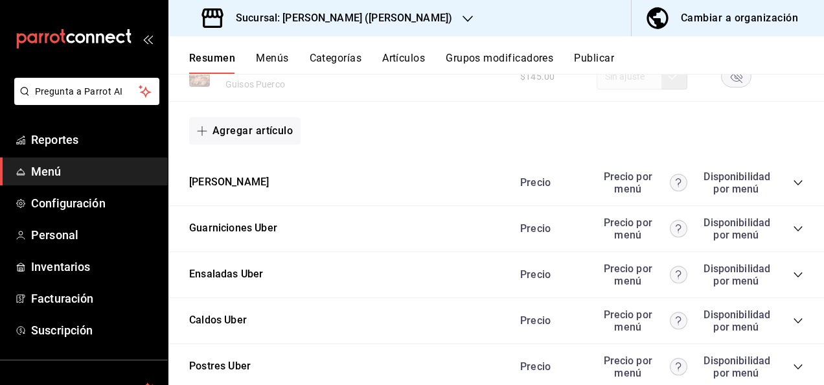
click at [793, 185] on icon "collapse-category-row" at bounding box center [797, 182] width 8 height 5
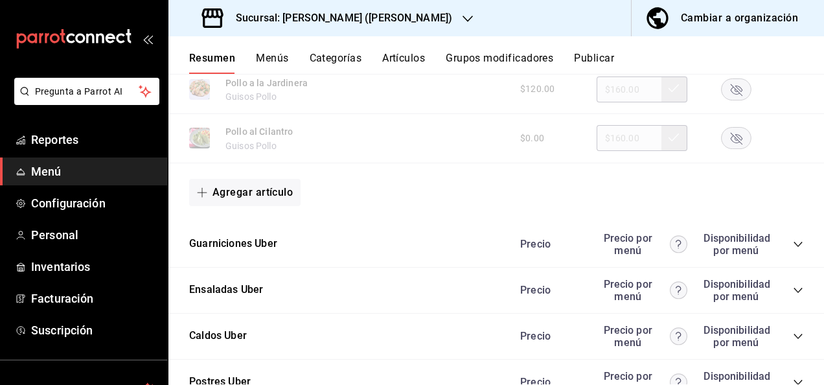
scroll to position [8171, 0]
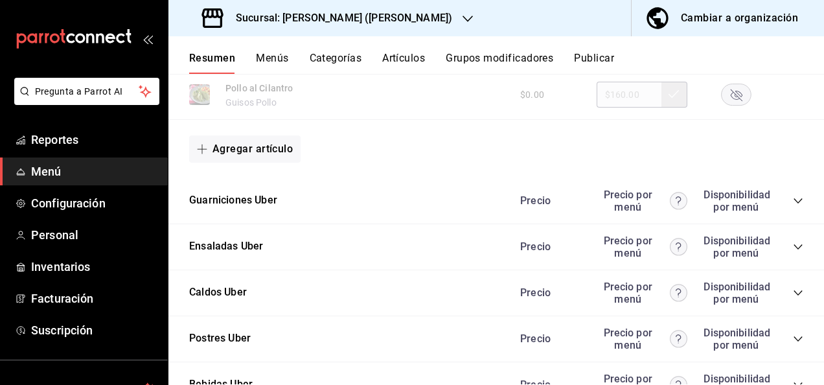
click at [793, 206] on icon "collapse-category-row" at bounding box center [798, 201] width 10 height 10
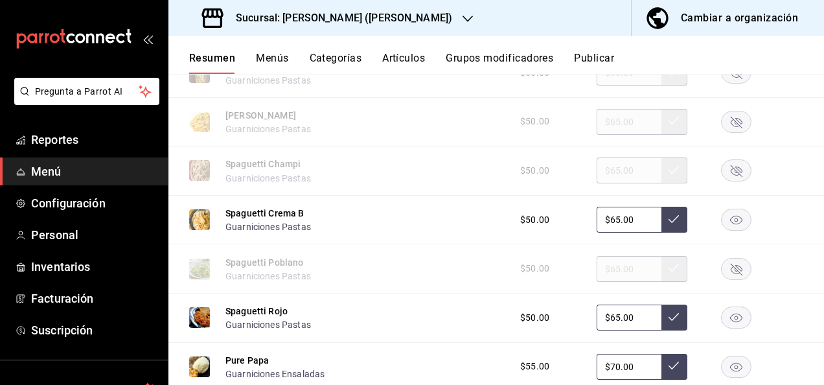
scroll to position [8568, 0]
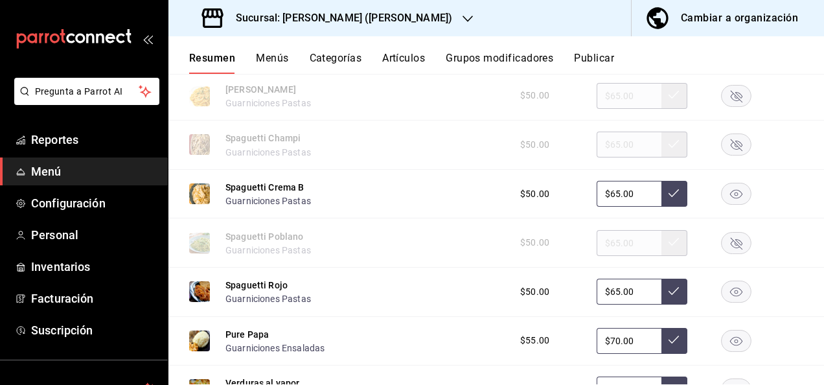
click at [726, 204] on rect "button" at bounding box center [736, 193] width 30 height 21
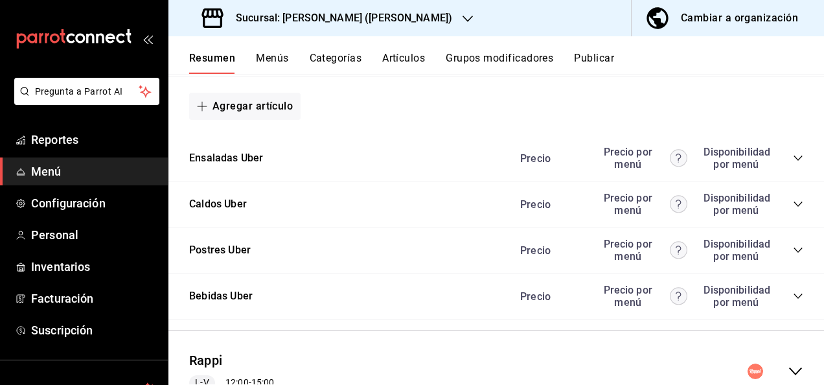
scroll to position [9274, 0]
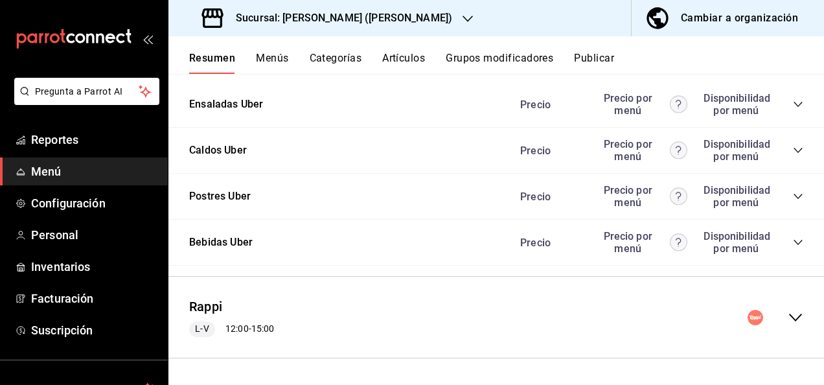
click at [789, 317] on icon "collapse-menu-row" at bounding box center [795, 317] width 13 height 8
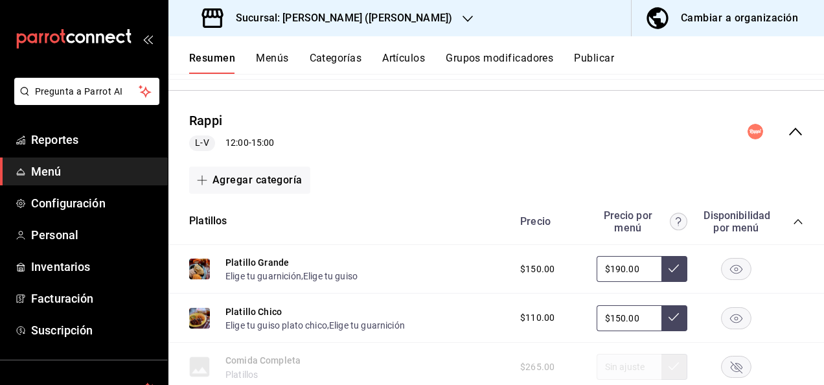
scroll to position [9542, 0]
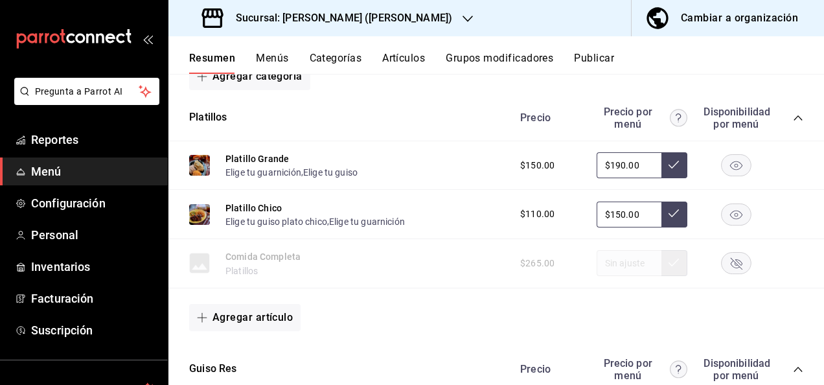
click at [793, 123] on span "collapse-category-row" at bounding box center [798, 118] width 10 height 10
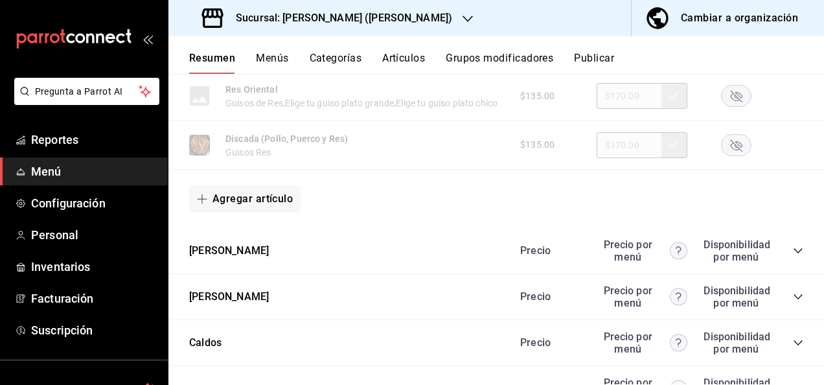
scroll to position [10190, 0]
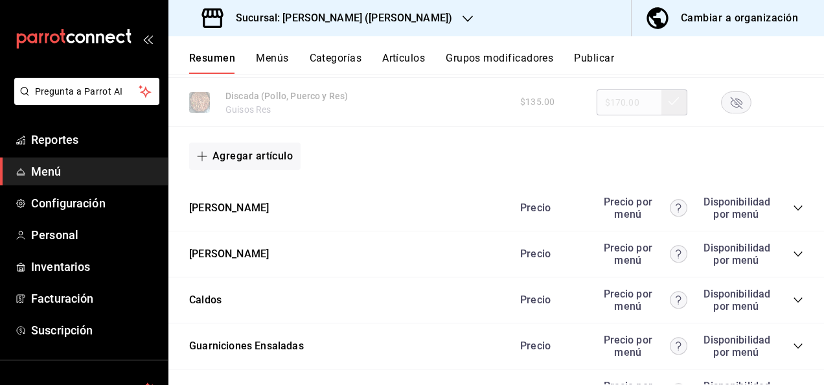
click at [793, 213] on icon "collapse-category-row" at bounding box center [798, 208] width 10 height 10
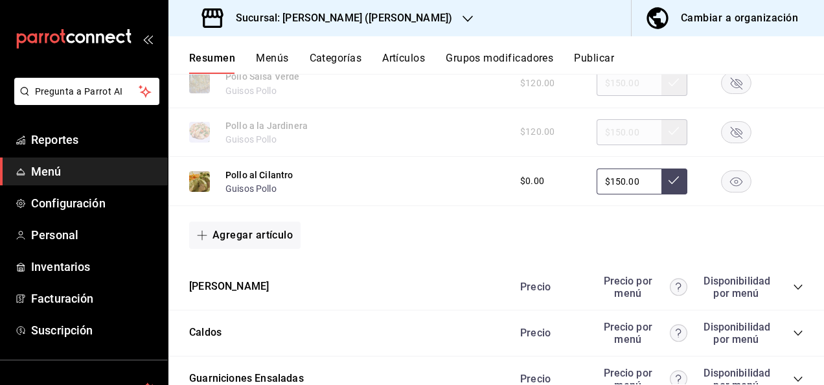
scroll to position [11045, 0]
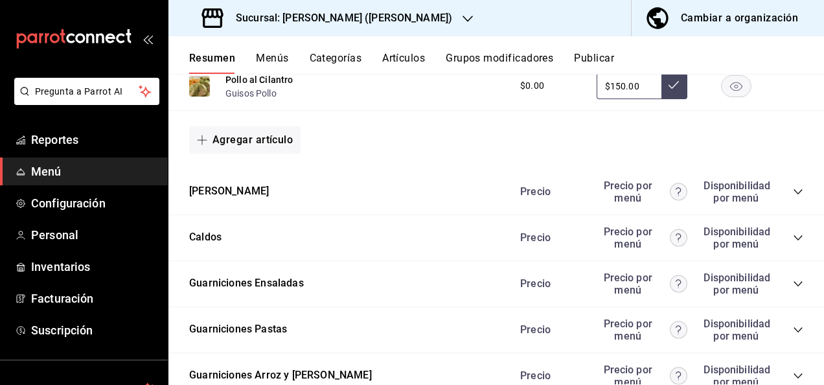
click at [730, 96] on rect "button" at bounding box center [736, 85] width 30 height 21
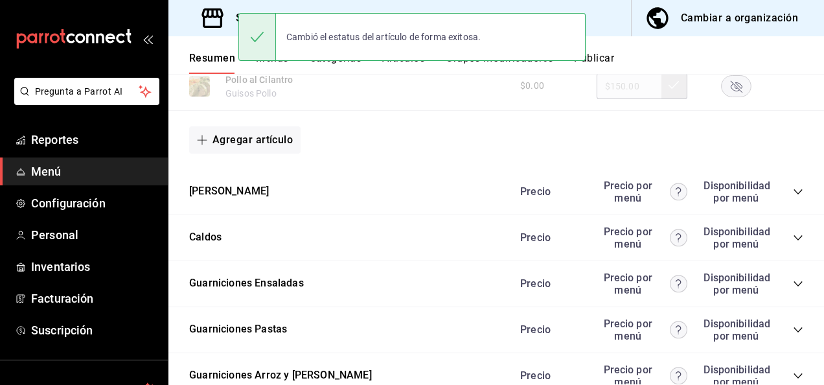
click at [793, 197] on icon "collapse-category-row" at bounding box center [798, 192] width 10 height 10
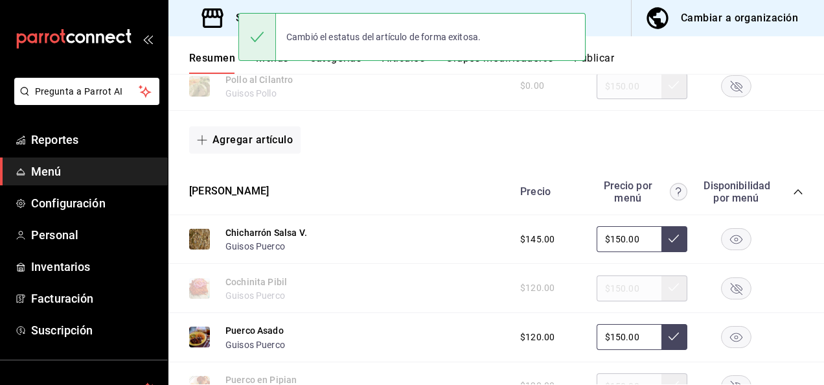
click at [725, 250] on rect "button" at bounding box center [736, 239] width 30 height 21
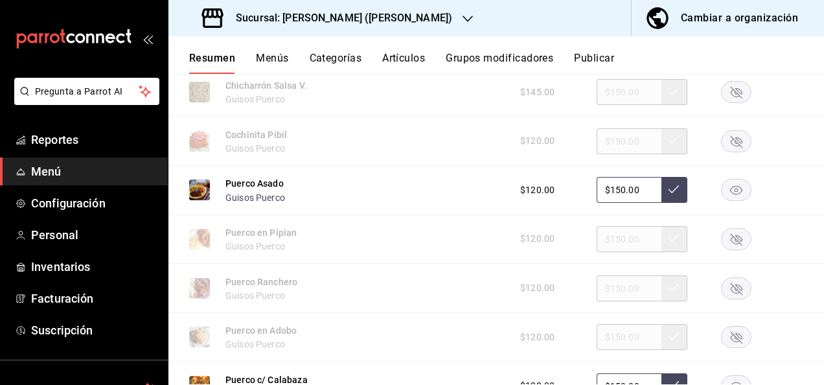
scroll to position [11200, 0]
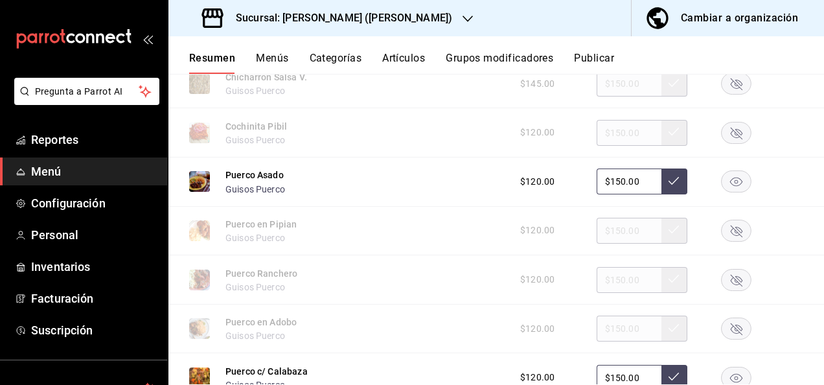
click at [724, 192] on rect "button" at bounding box center [736, 181] width 30 height 21
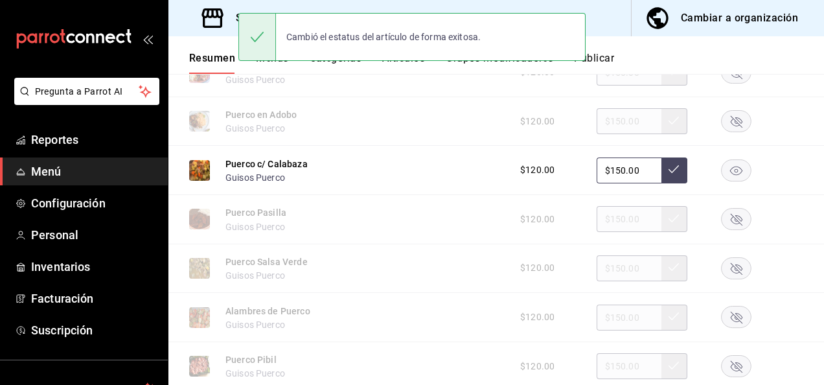
scroll to position [11433, 0]
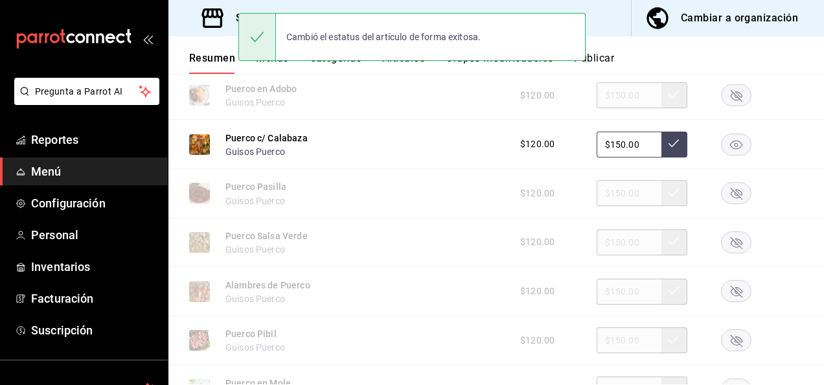
click at [723, 155] on rect "button" at bounding box center [736, 143] width 30 height 21
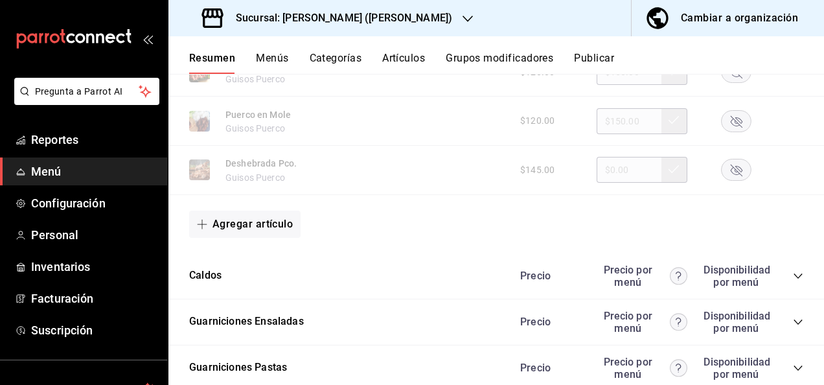
scroll to position [11796, 0]
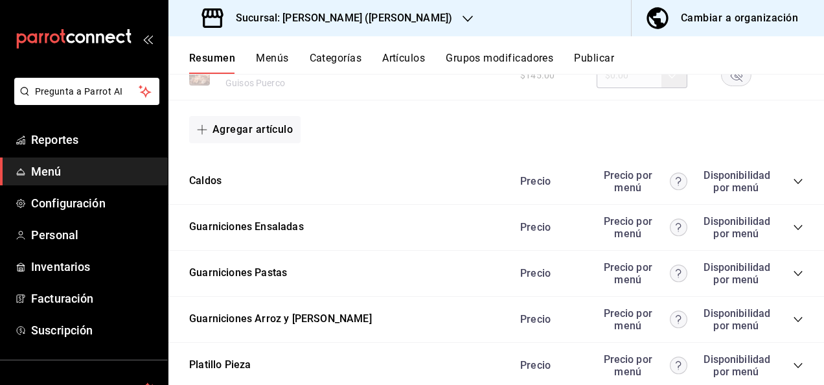
click at [793, 278] on icon "collapse-category-row" at bounding box center [798, 273] width 10 height 10
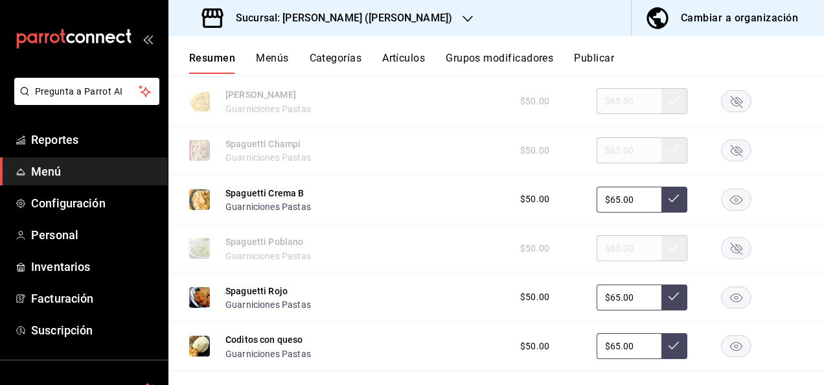
scroll to position [12072, 0]
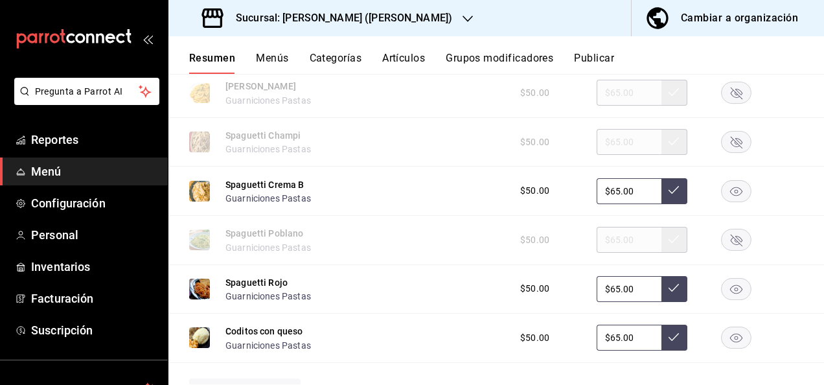
click at [730, 196] on icon "button" at bounding box center [736, 191] width 12 height 9
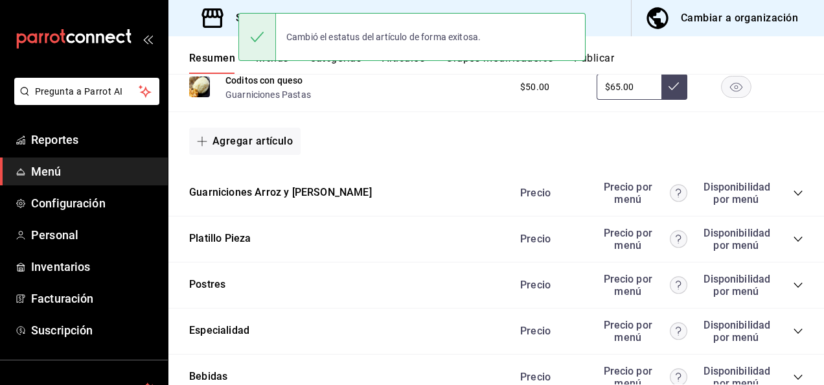
scroll to position [12425, 0]
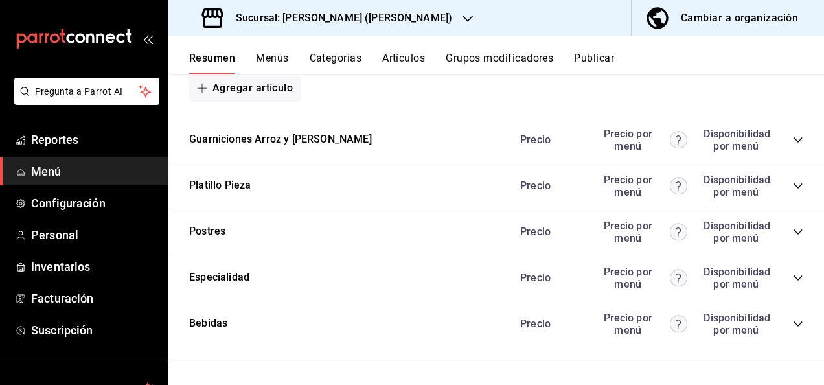
click at [793, 185] on icon "collapse-category-row" at bounding box center [798, 186] width 10 height 10
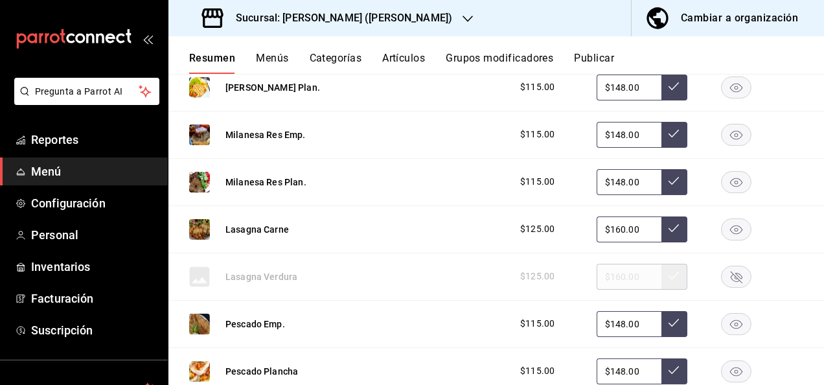
scroll to position [12934, 0]
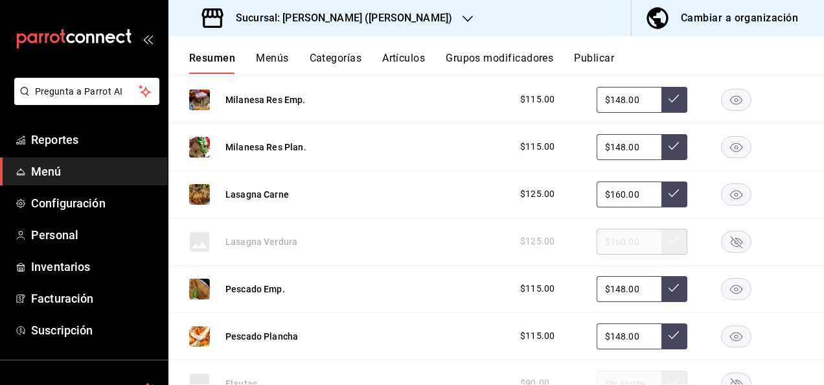
click at [730, 199] on icon "button" at bounding box center [736, 194] width 12 height 9
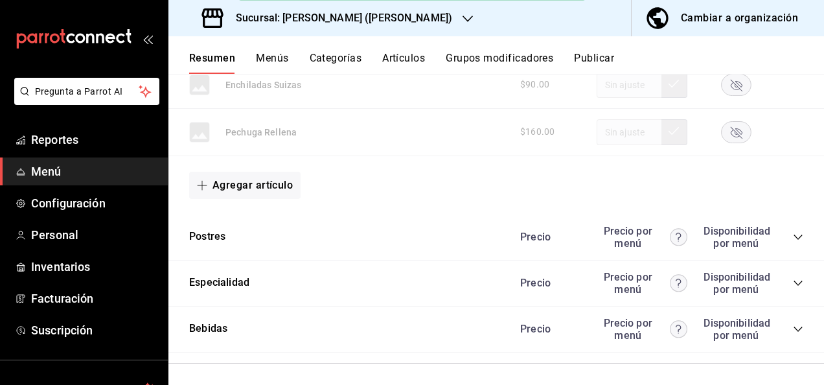
scroll to position [13424, 0]
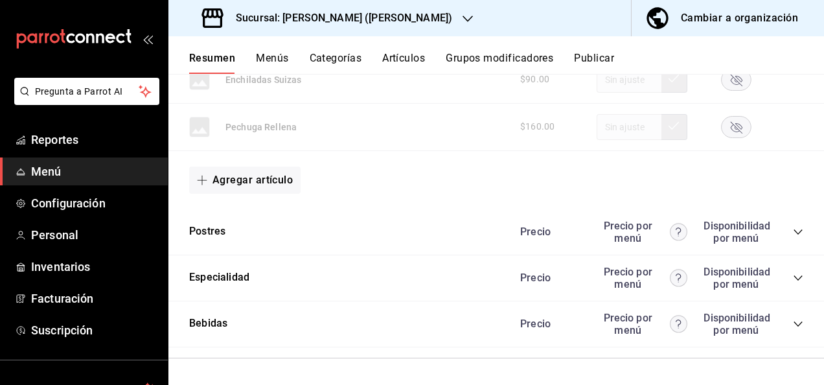
click at [613, 56] on button "Publicar" at bounding box center [594, 63] width 40 height 22
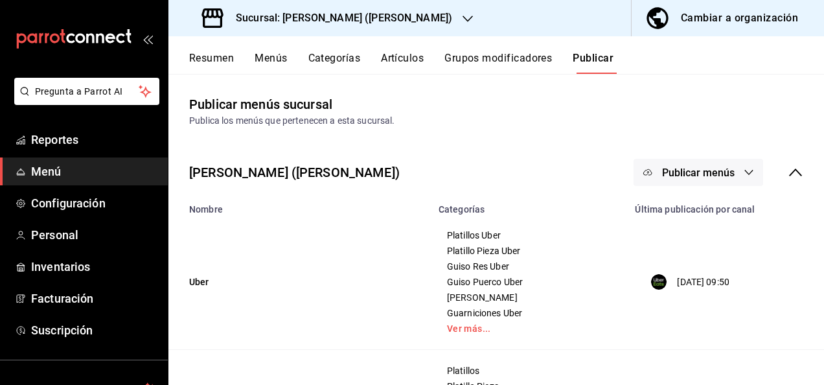
click at [732, 177] on button "Publicar menús" at bounding box center [698, 172] width 130 height 27
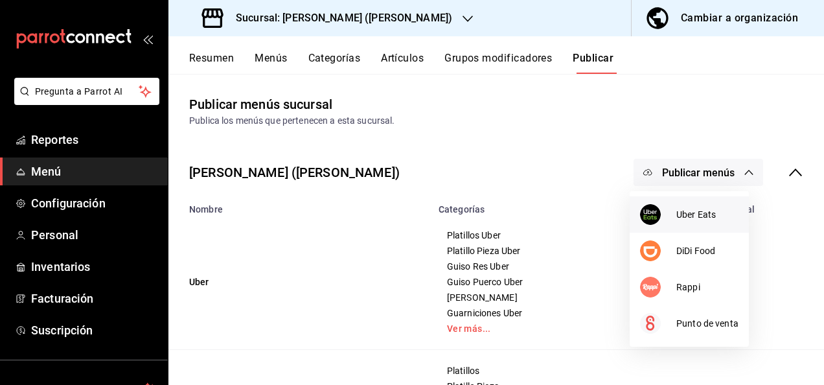
click at [694, 214] on span "Uber Eats" at bounding box center [707, 215] width 62 height 14
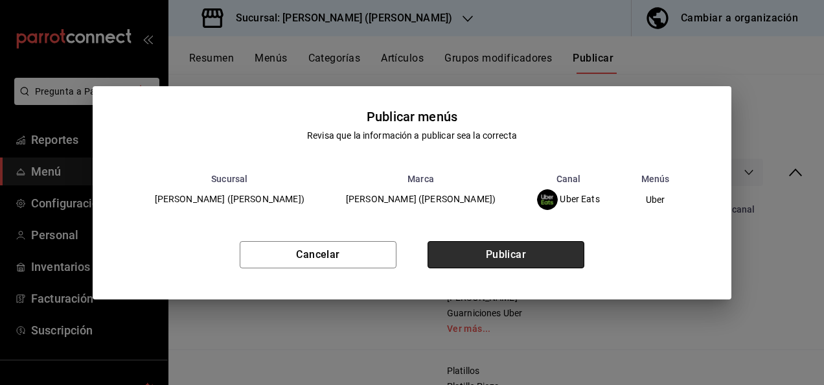
click at [528, 249] on button "Publicar" at bounding box center [505, 254] width 157 height 27
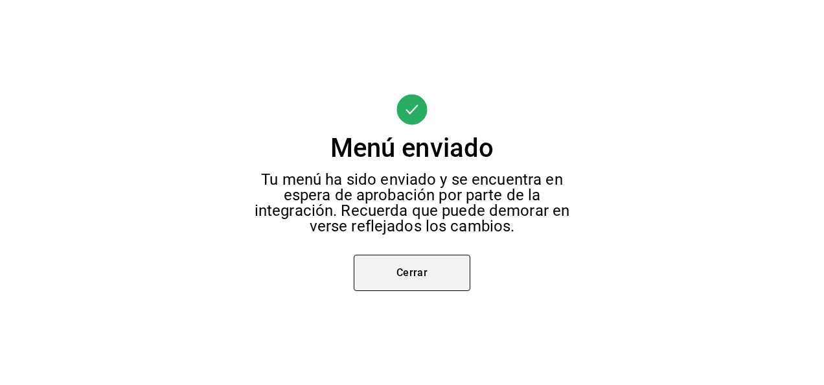
click at [416, 285] on button "Cerrar" at bounding box center [412, 273] width 117 height 36
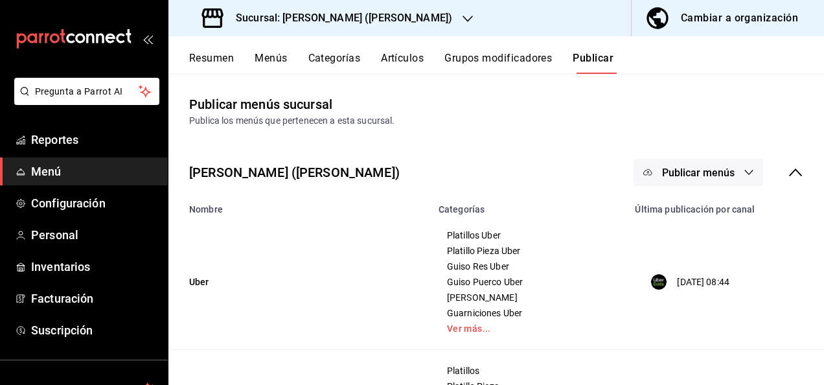
click at [711, 175] on span "Publicar menús" at bounding box center [698, 172] width 73 height 12
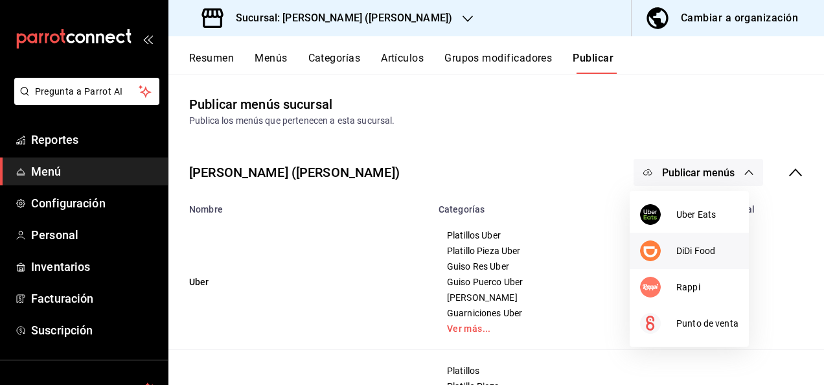
click at [676, 246] on span "DiDi Food" at bounding box center [707, 251] width 62 height 14
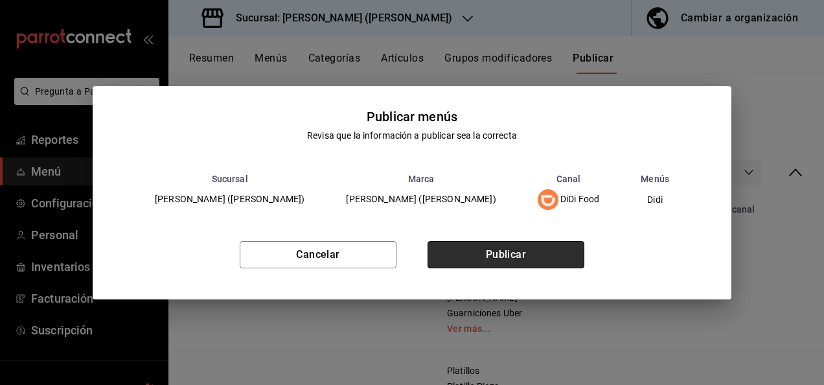
click at [506, 243] on button "Publicar" at bounding box center [505, 254] width 157 height 27
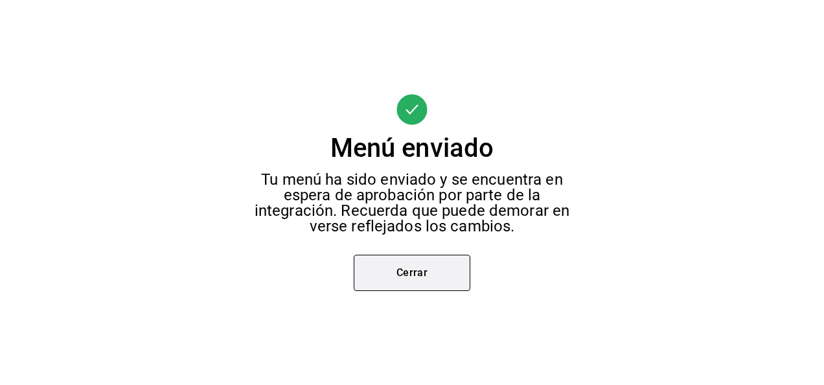
click at [414, 278] on button "Cerrar" at bounding box center [412, 273] width 117 height 36
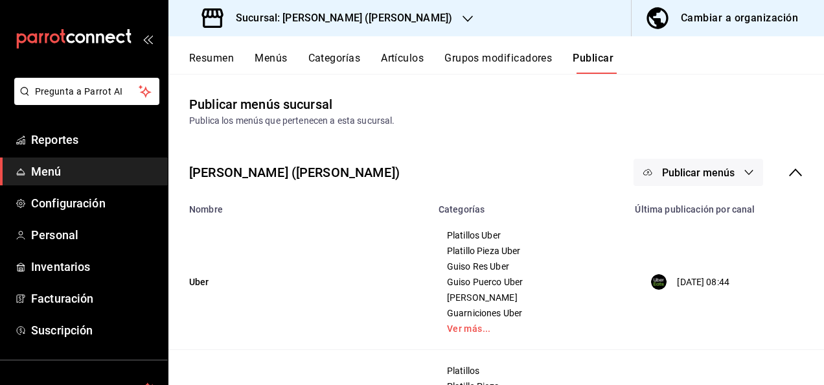
click at [726, 177] on button "Publicar menús" at bounding box center [698, 172] width 130 height 27
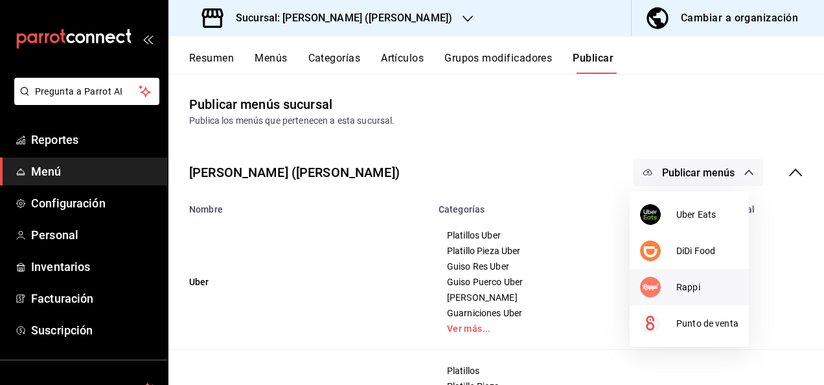
click at [670, 290] on div at bounding box center [658, 287] width 36 height 21
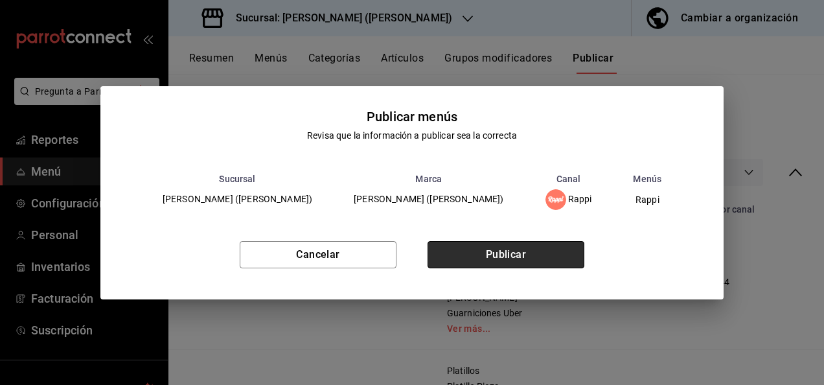
click at [514, 250] on button "Publicar" at bounding box center [505, 254] width 157 height 27
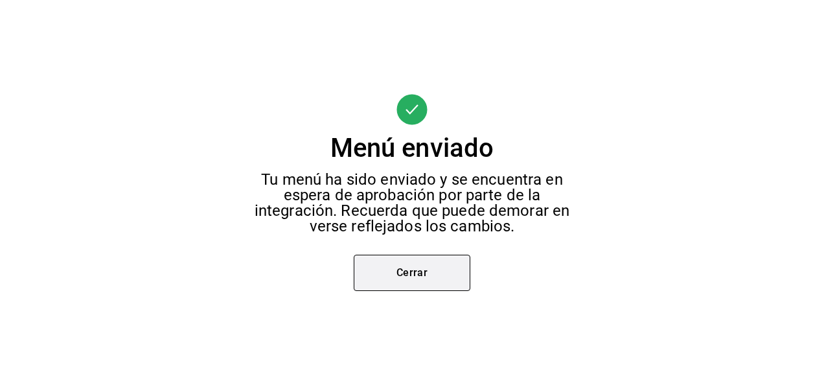
click at [420, 269] on button "Cerrar" at bounding box center [412, 273] width 117 height 36
